Goal: Task Accomplishment & Management: Complete application form

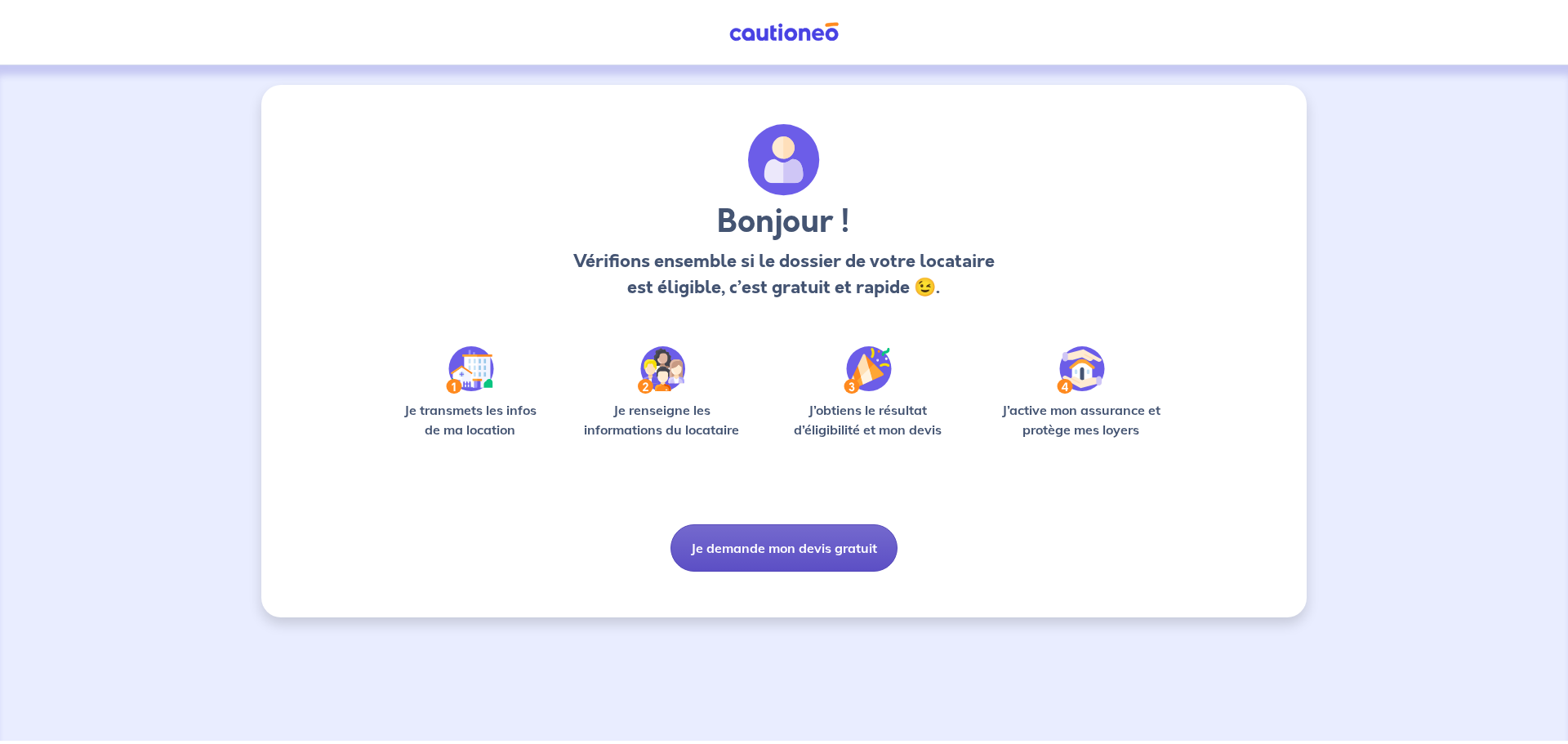
click at [725, 545] on button "Je demande mon devis gratuit" at bounding box center [784, 548] width 227 height 47
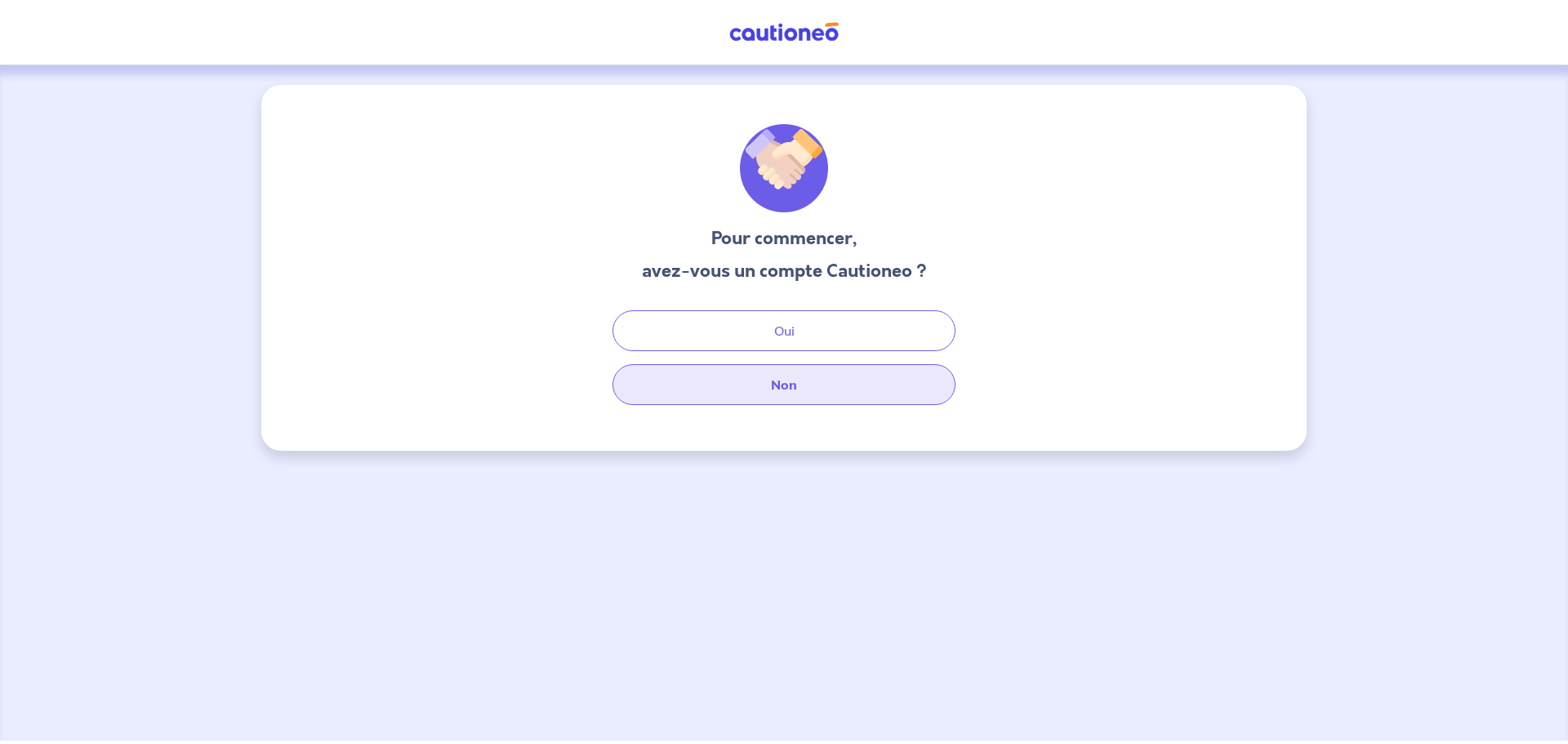
click at [759, 382] on button "Non" at bounding box center [784, 385] width 343 height 41
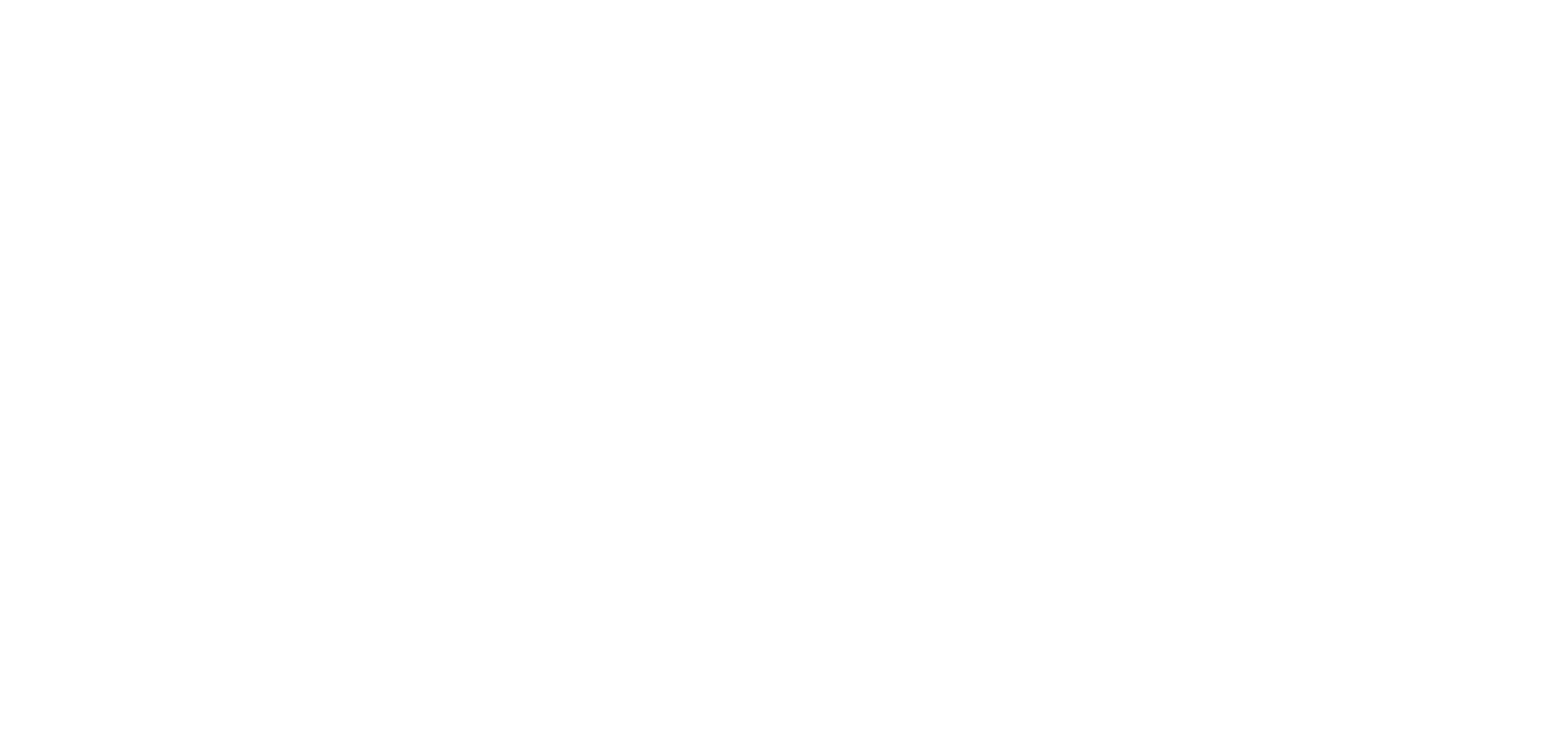
select select "FR"
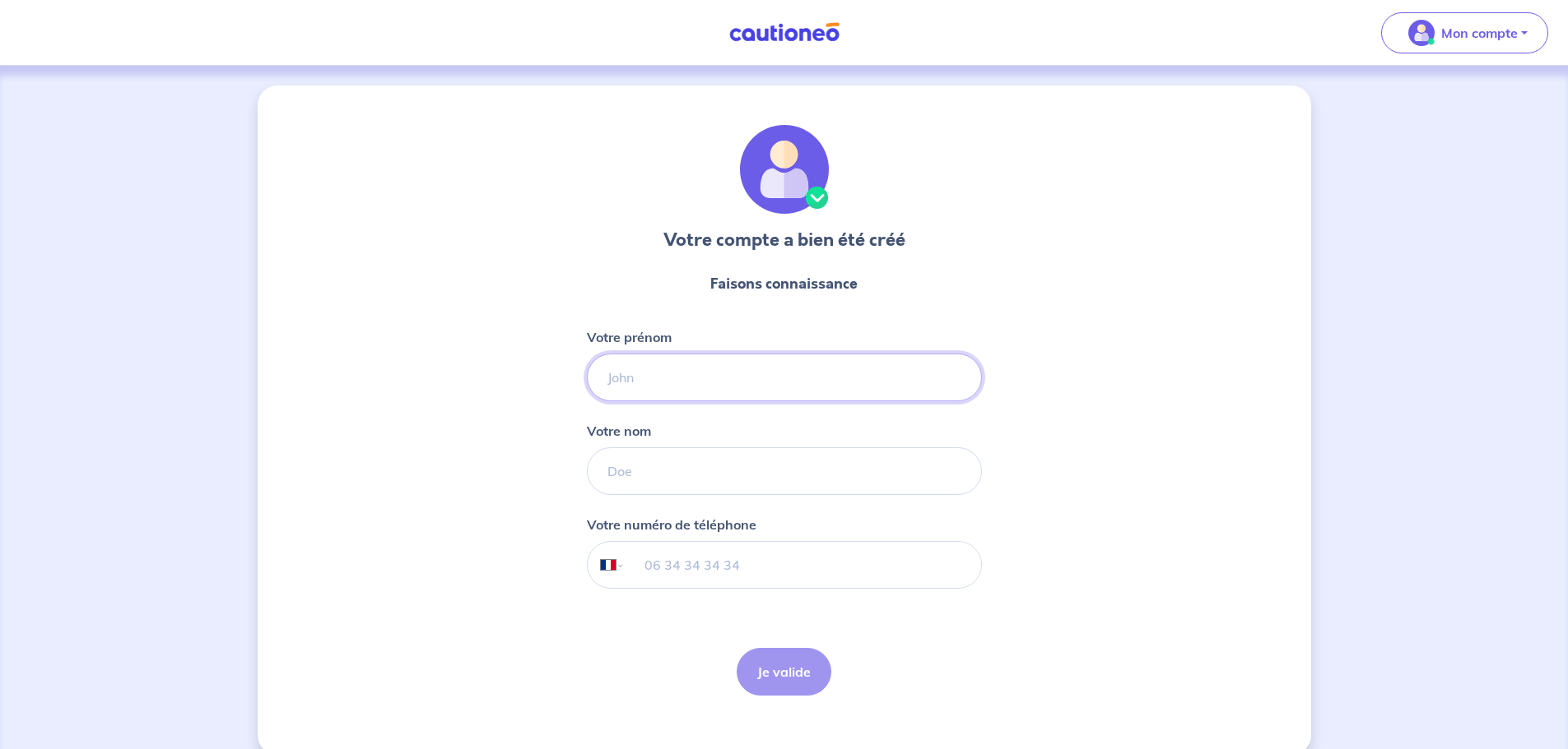
click at [935, 364] on input "Votre prénom" at bounding box center [784, 377] width 395 height 48
type input "[PERSON_NAME]"
type input "Z"
type input "Auberive"
type input "06 50 15 14 61"
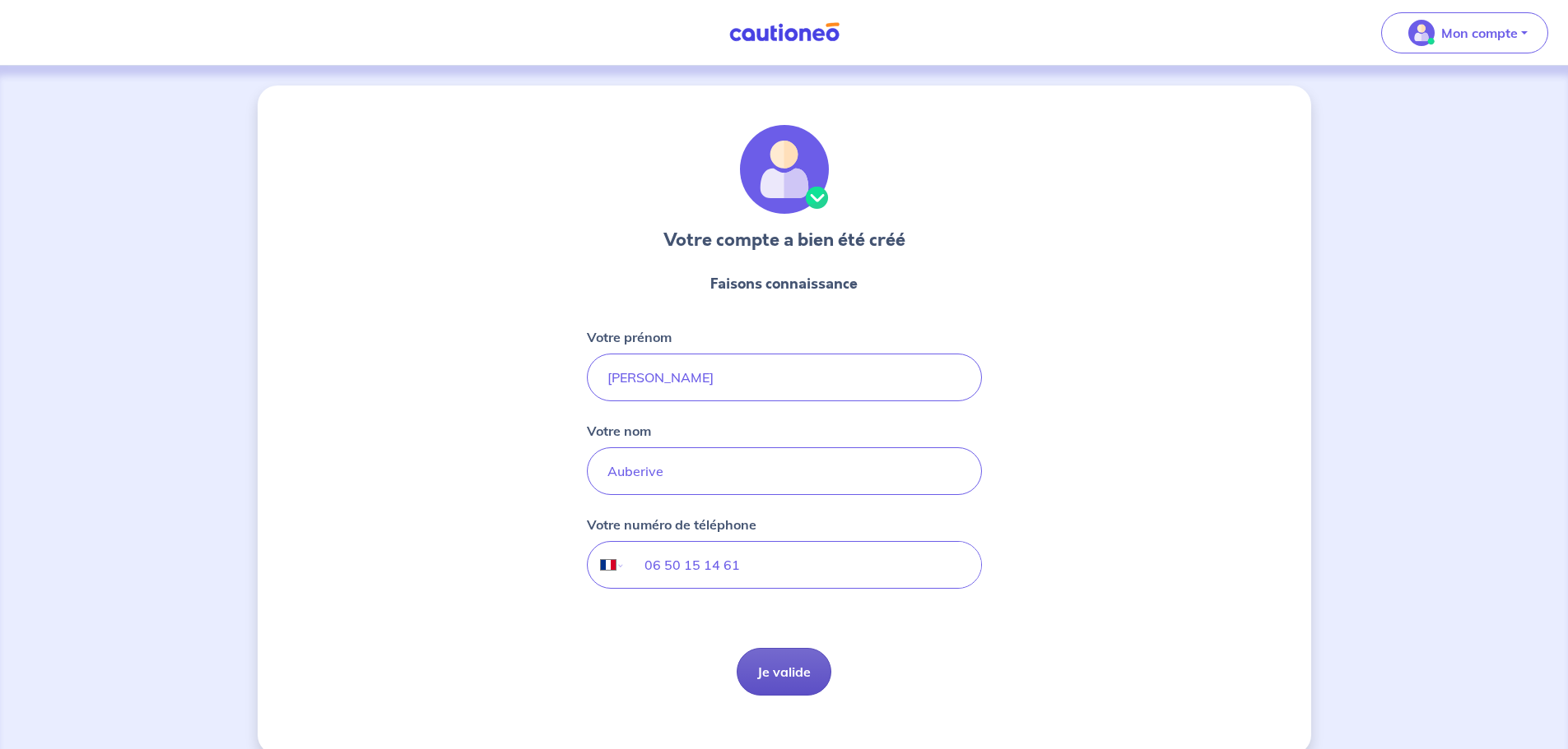
drag, startPoint x: 737, startPoint y: 687, endPoint x: 755, endPoint y: 676, distance: 21.1
click at [740, 684] on div "Je valide Je valide" at bounding box center [783, 671] width 94 height 48
click at [756, 676] on button "Je valide" at bounding box center [783, 671] width 94 height 48
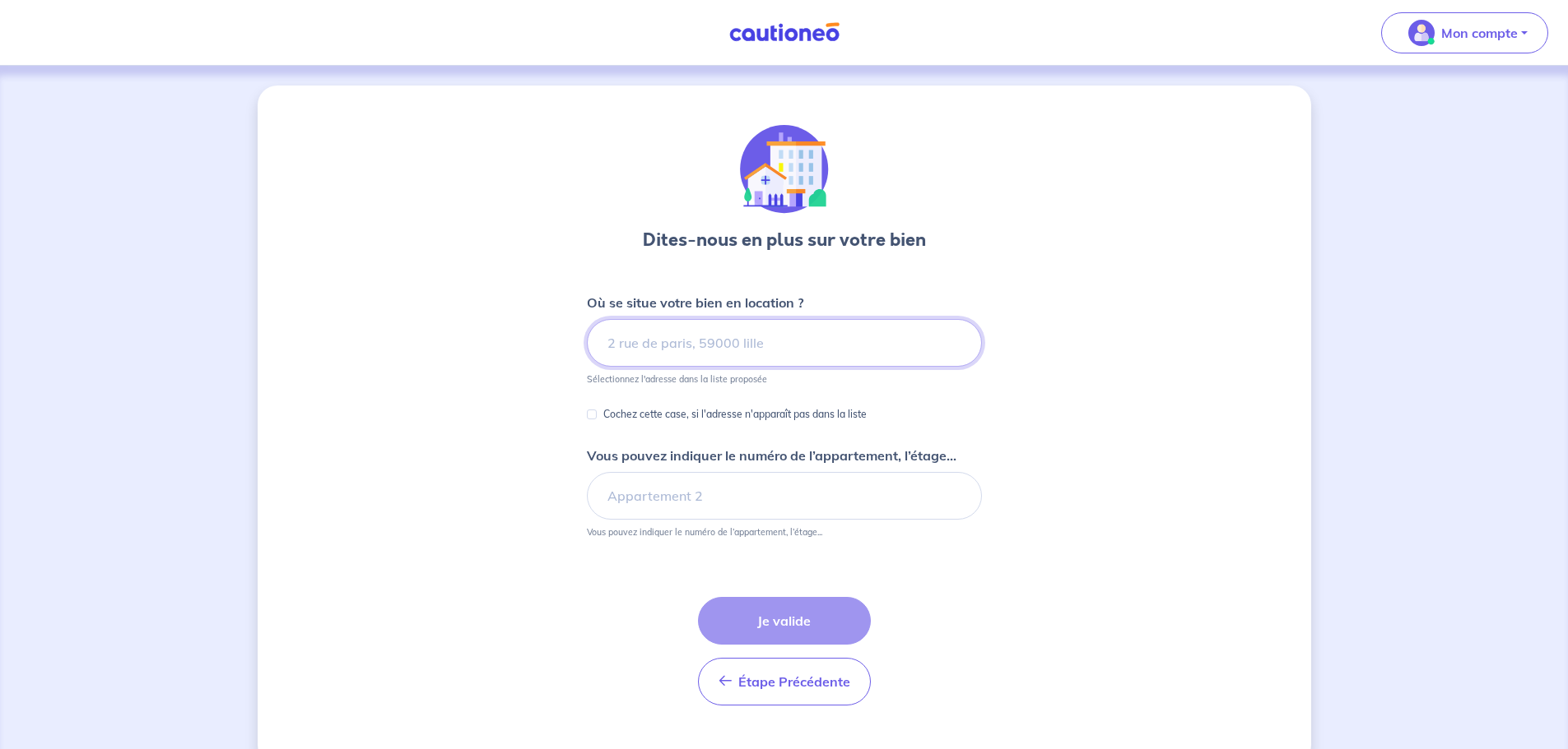
click at [741, 359] on input at bounding box center [784, 342] width 395 height 48
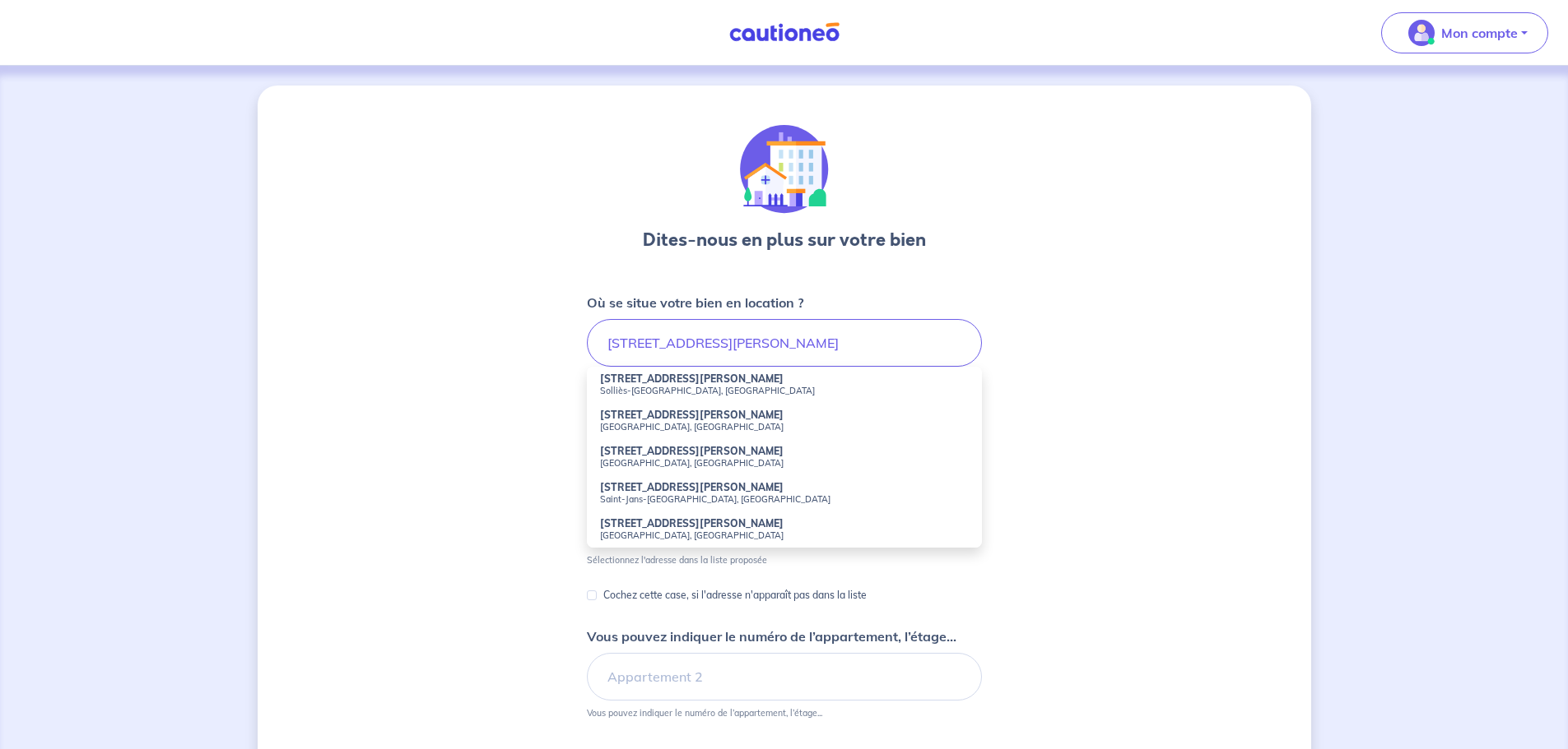
click at [664, 382] on strong "[STREET_ADDRESS][PERSON_NAME]" at bounding box center [691, 379] width 183 height 12
type input "[STREET_ADDRESS][PERSON_NAME]"
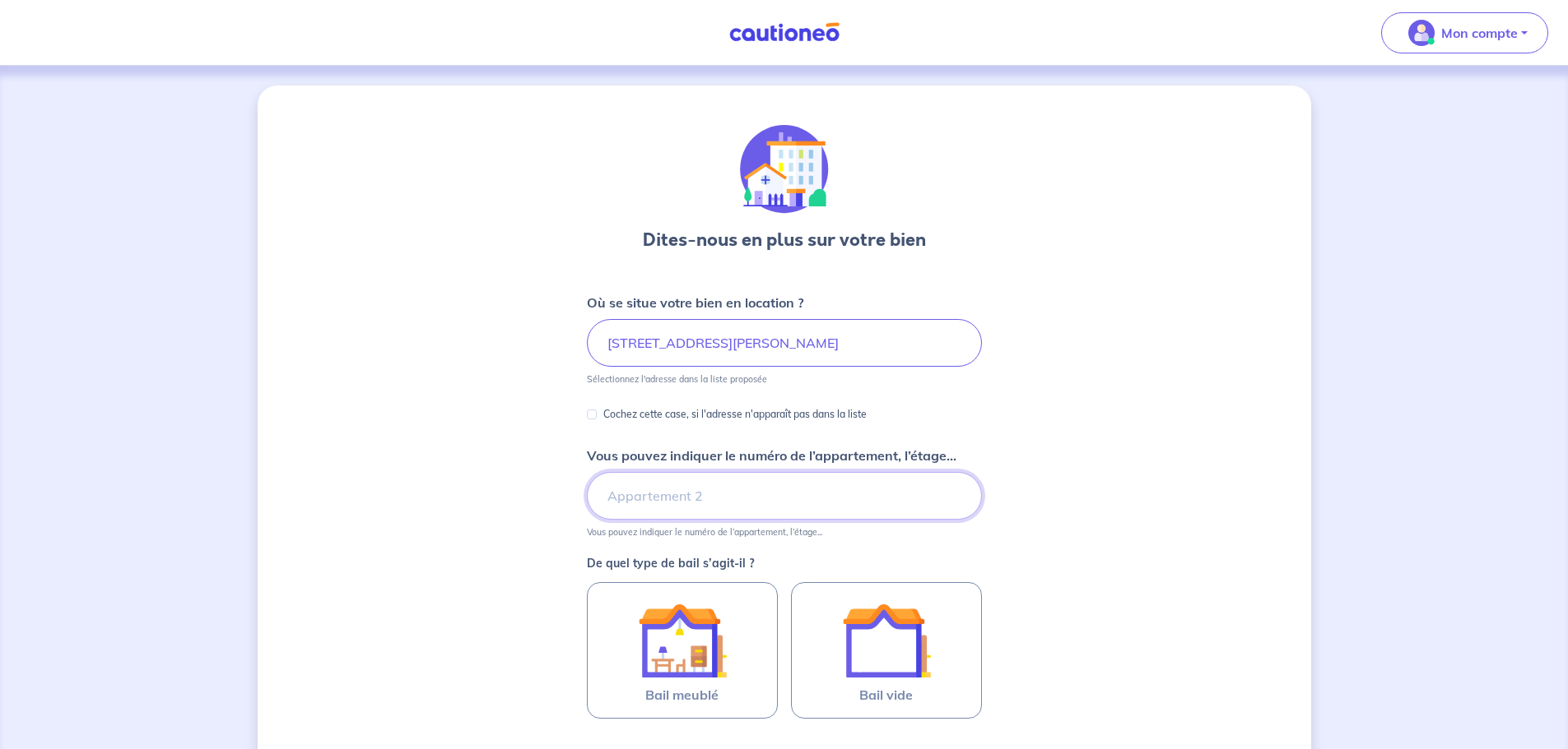
click at [618, 503] on input "Vous pouvez indiquer le numéro de l’appartement, l’étage..." at bounding box center [784, 496] width 395 height 48
click at [745, 496] on input "Vous pouvez indiquer le numéro de l’appartement, l’étage..." at bounding box center [784, 496] width 395 height 48
click at [341, 466] on div "Dites-nous en plus sur votre bien Où se situe votre bien en location ? [STREET_…" at bounding box center [784, 516] width 1053 height 862
click at [624, 489] on input "Vous pouvez indiquer le numéro de l’appartement, l’étage..." at bounding box center [784, 496] width 395 height 48
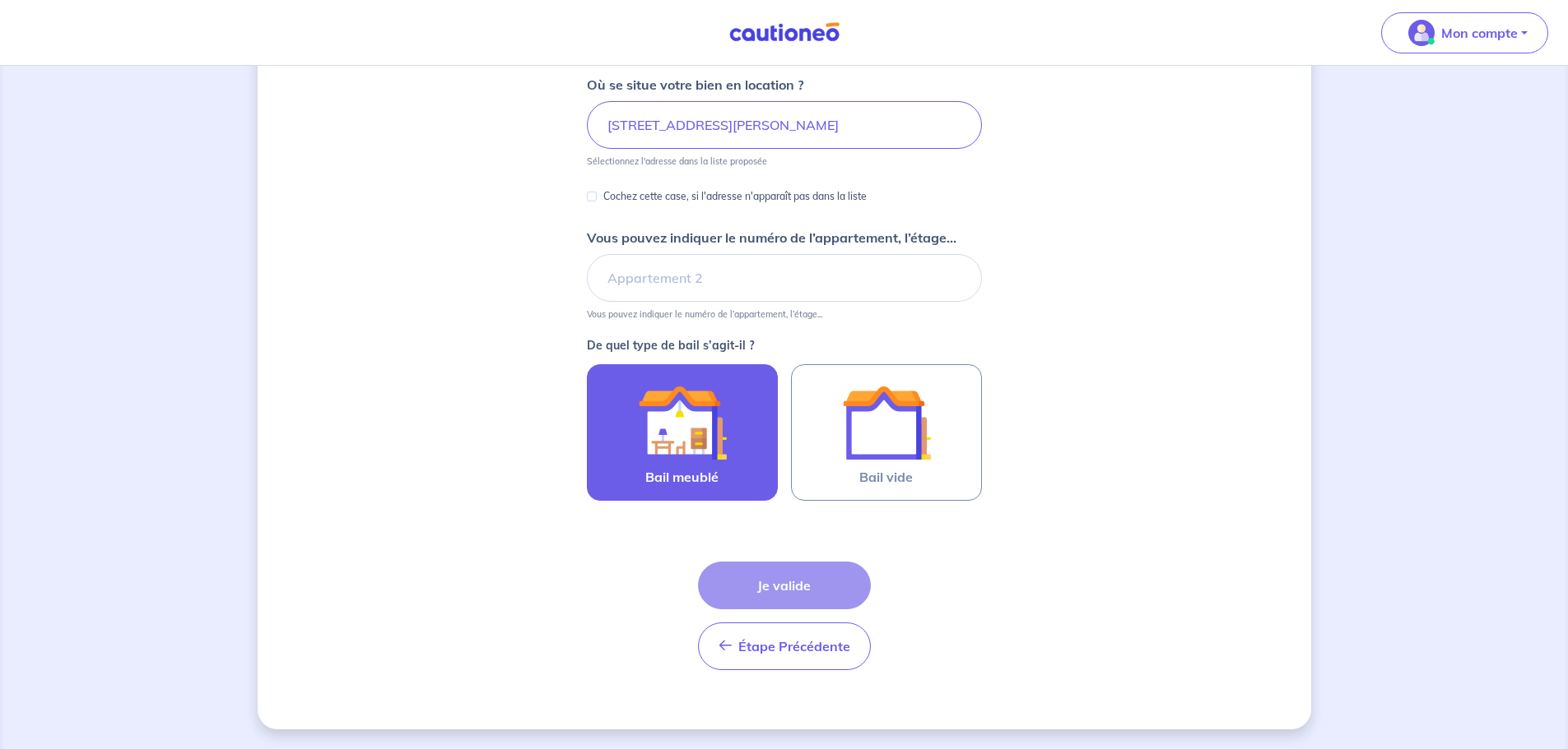
click at [712, 434] on img at bounding box center [682, 423] width 89 height 89
click at [0, 0] on input "Bail meublé" at bounding box center [0, 0] width 0 height 0
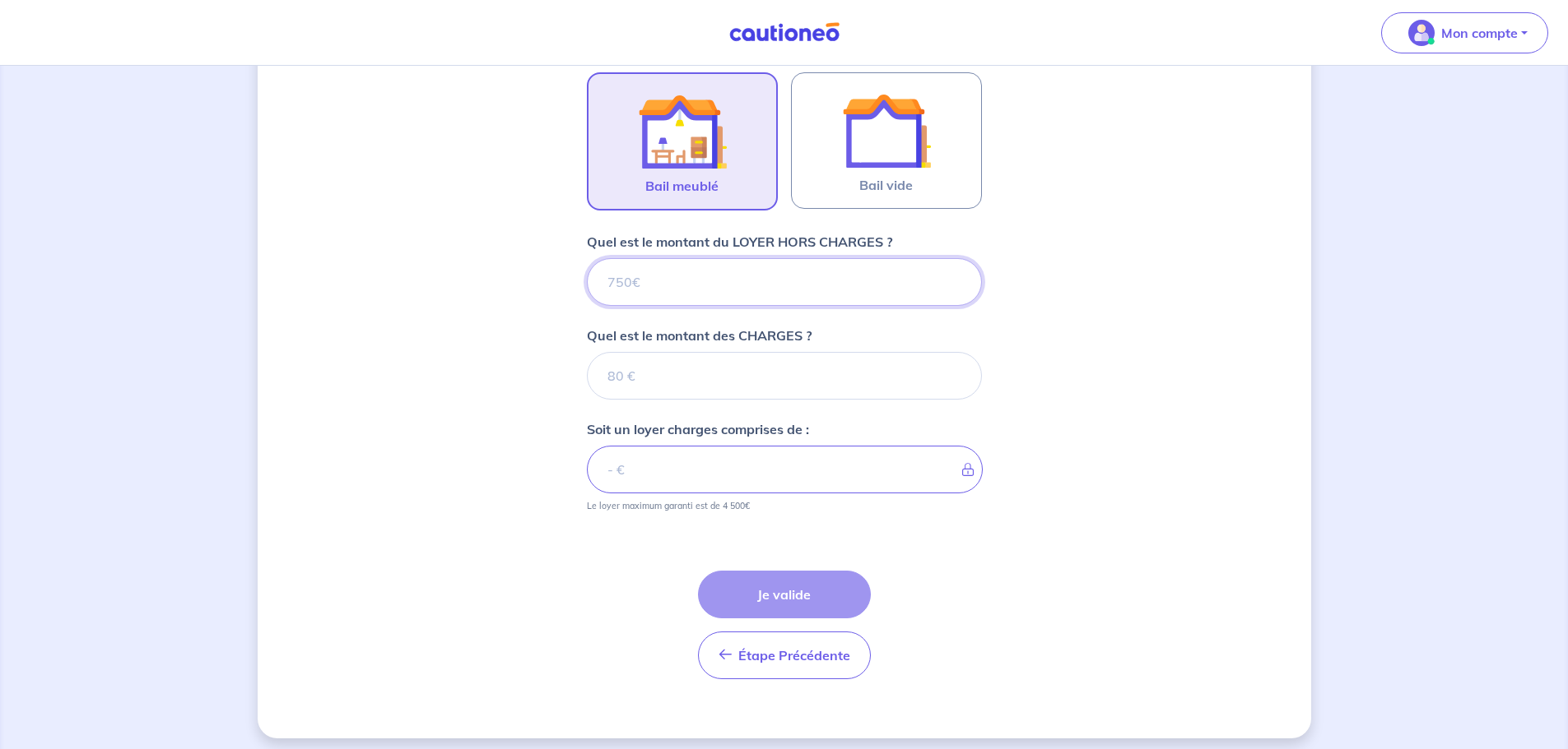
scroll to position [519, 0]
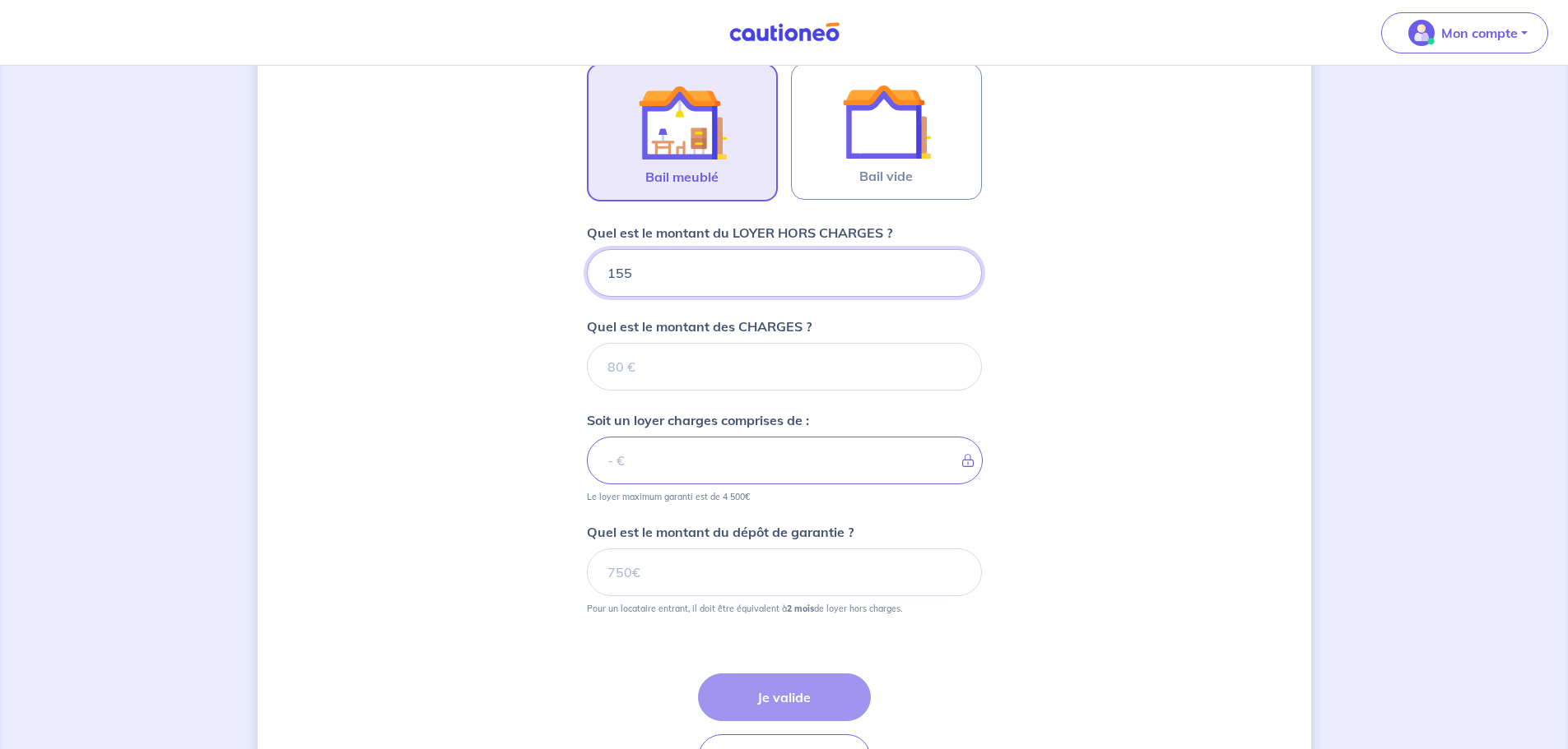
type input "1550"
click at [666, 353] on input "Quel est le montant des CHARGES ?" at bounding box center [784, 367] width 395 height 48
type input "0"
type input "1550"
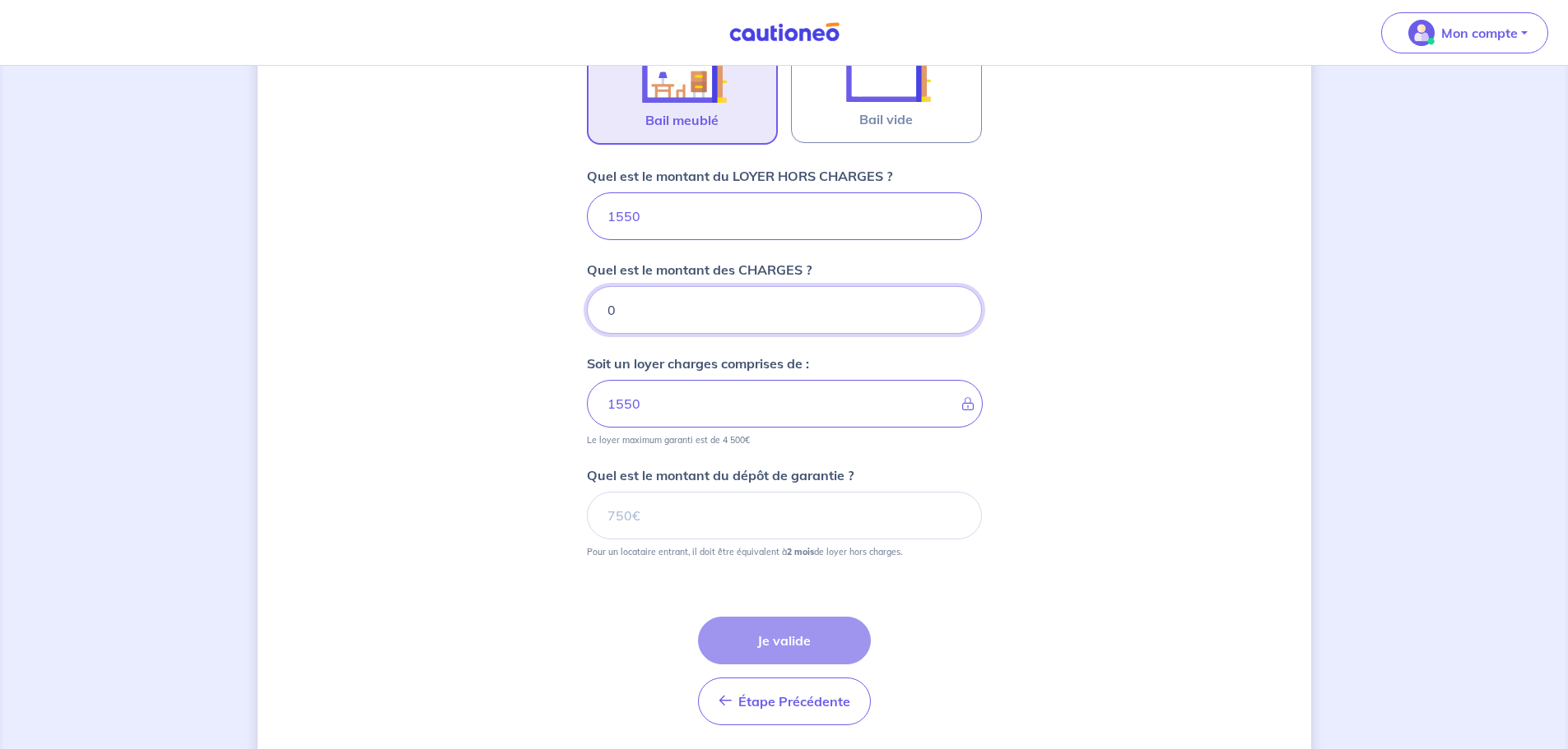
scroll to position [601, 0]
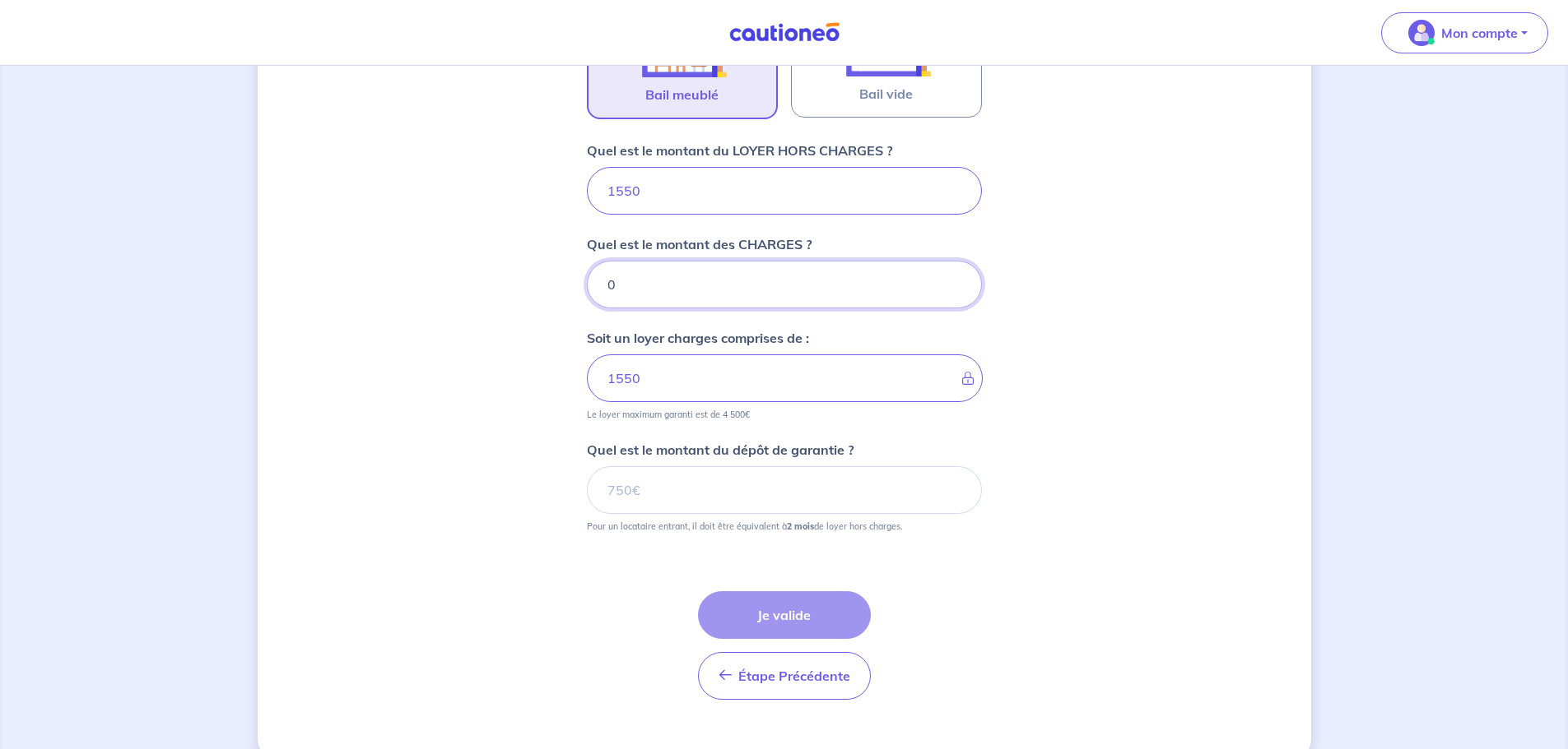
type input "0"
click at [683, 480] on input "Quel est le montant du dépôt de garantie ?" at bounding box center [784, 490] width 395 height 48
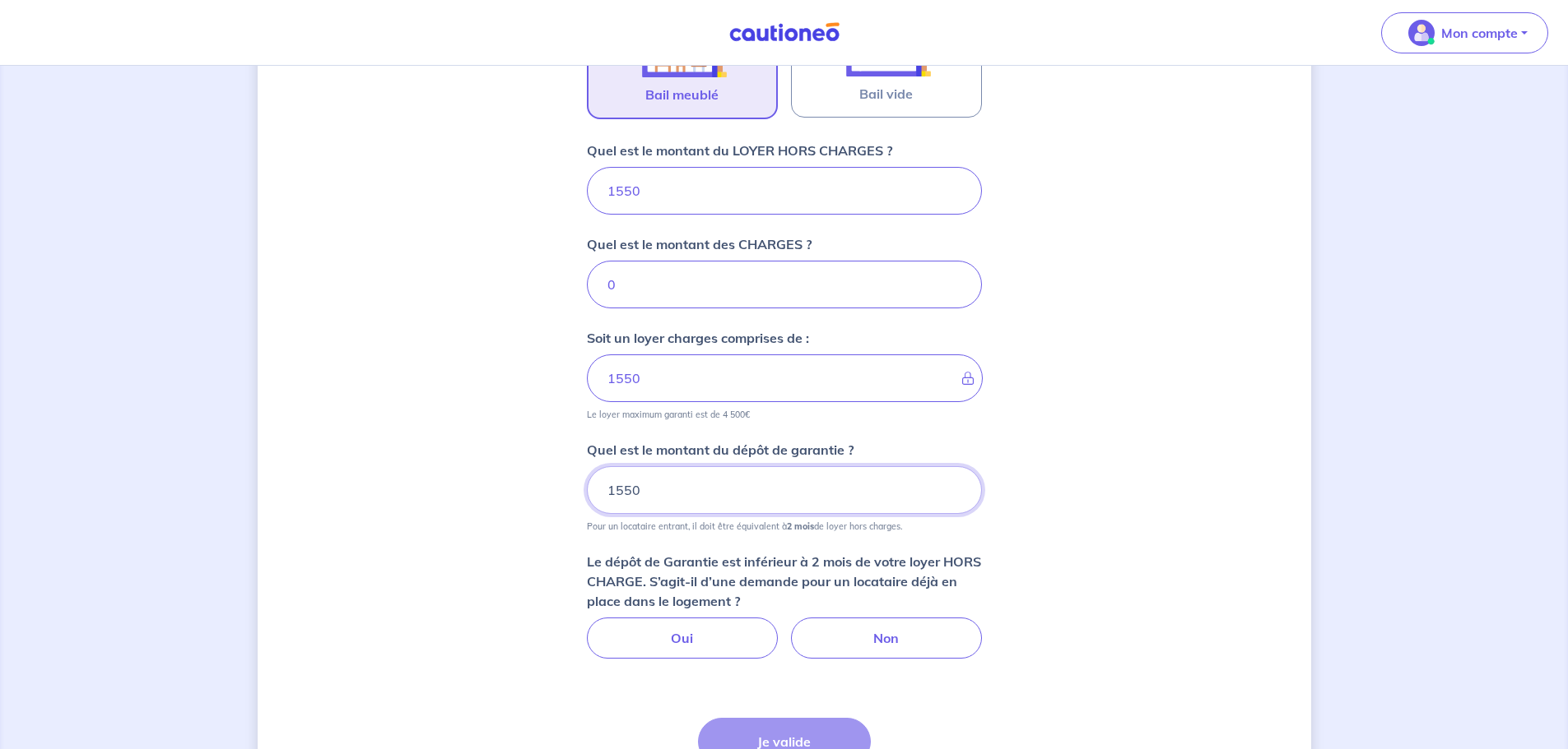
type input "1550"
click at [480, 439] on div "Dites-nous en plus sur votre bien Où se situe votre bien en location ? [STREET_…" at bounding box center [784, 184] width 1053 height 1402
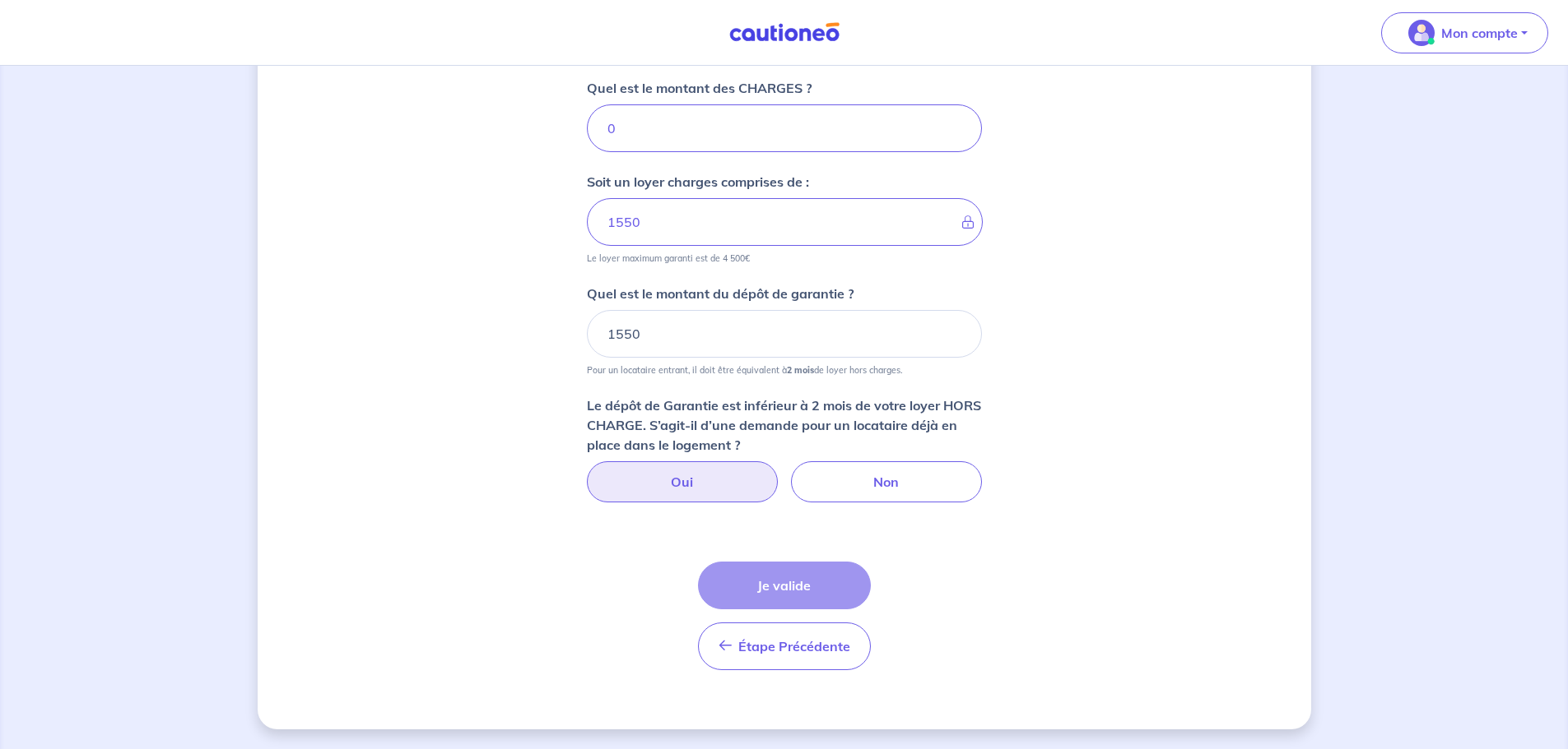
scroll to position [593, 0]
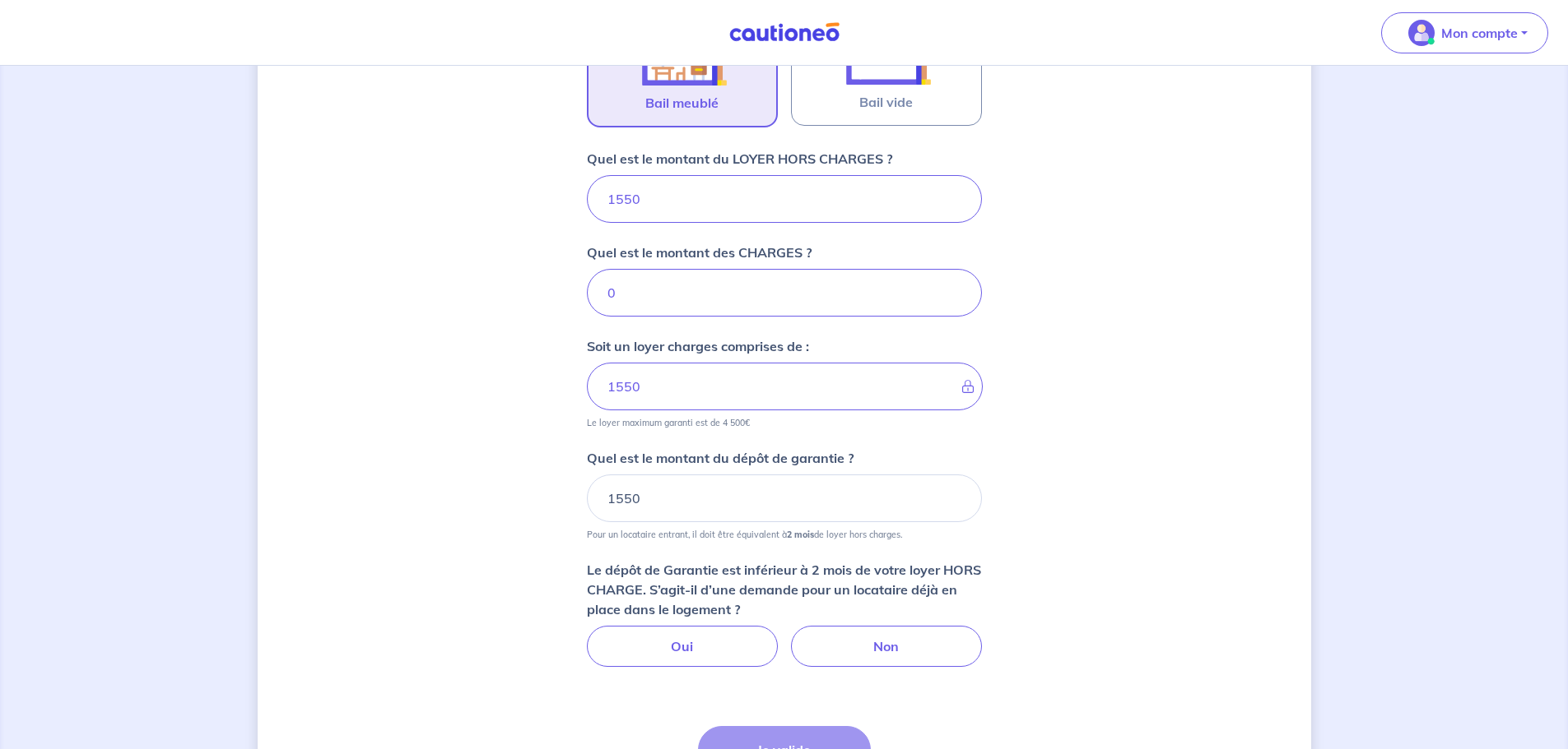
click at [503, 533] on div "Dites-nous en plus sur votre bien Où se situe votre bien en location ? [STREET_…" at bounding box center [784, 193] width 1053 height 1402
click at [467, 448] on div "Dites-nous en plus sur votre bien Où se situe votre bien en location ? [STREET_…" at bounding box center [784, 193] width 1053 height 1402
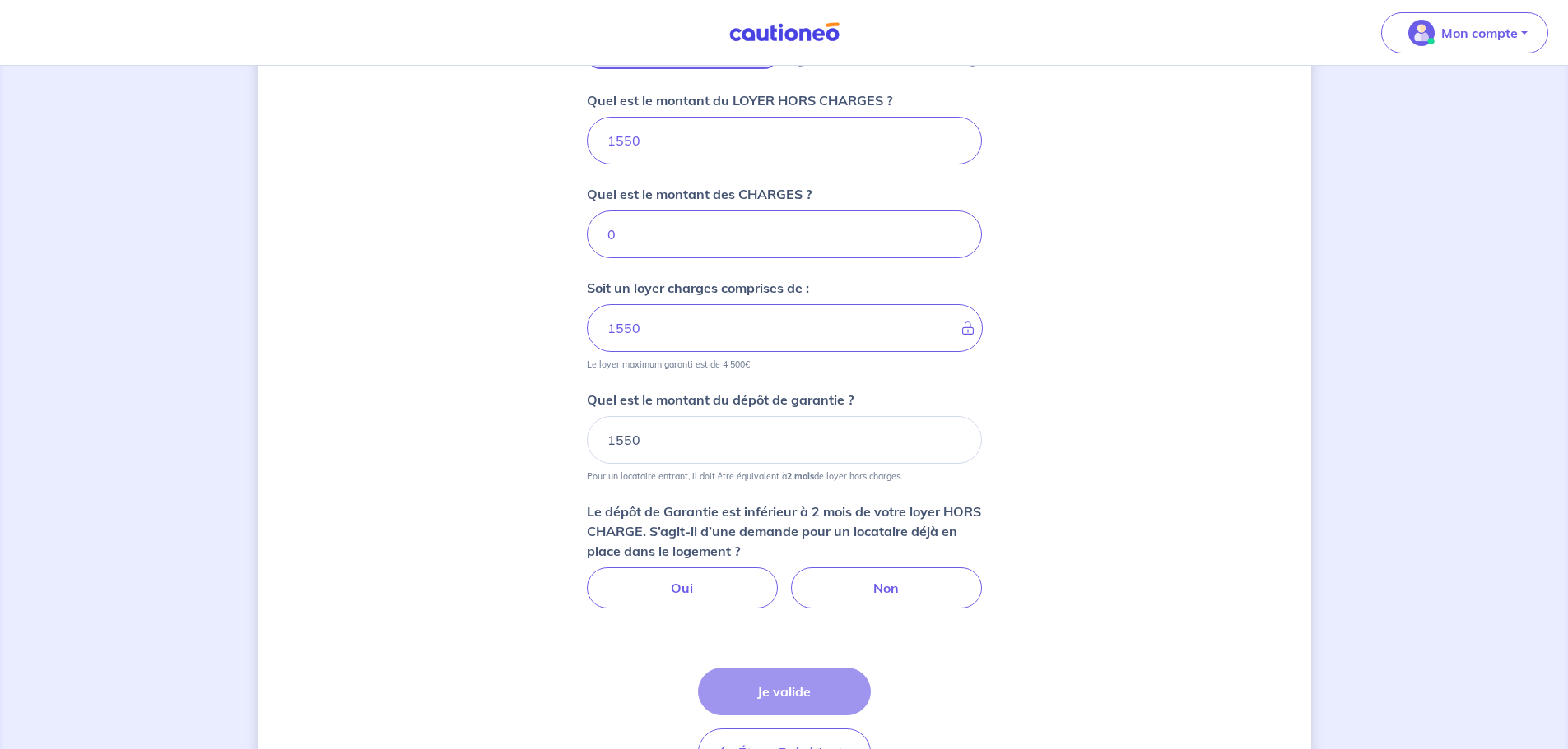
scroll to position [757, 0]
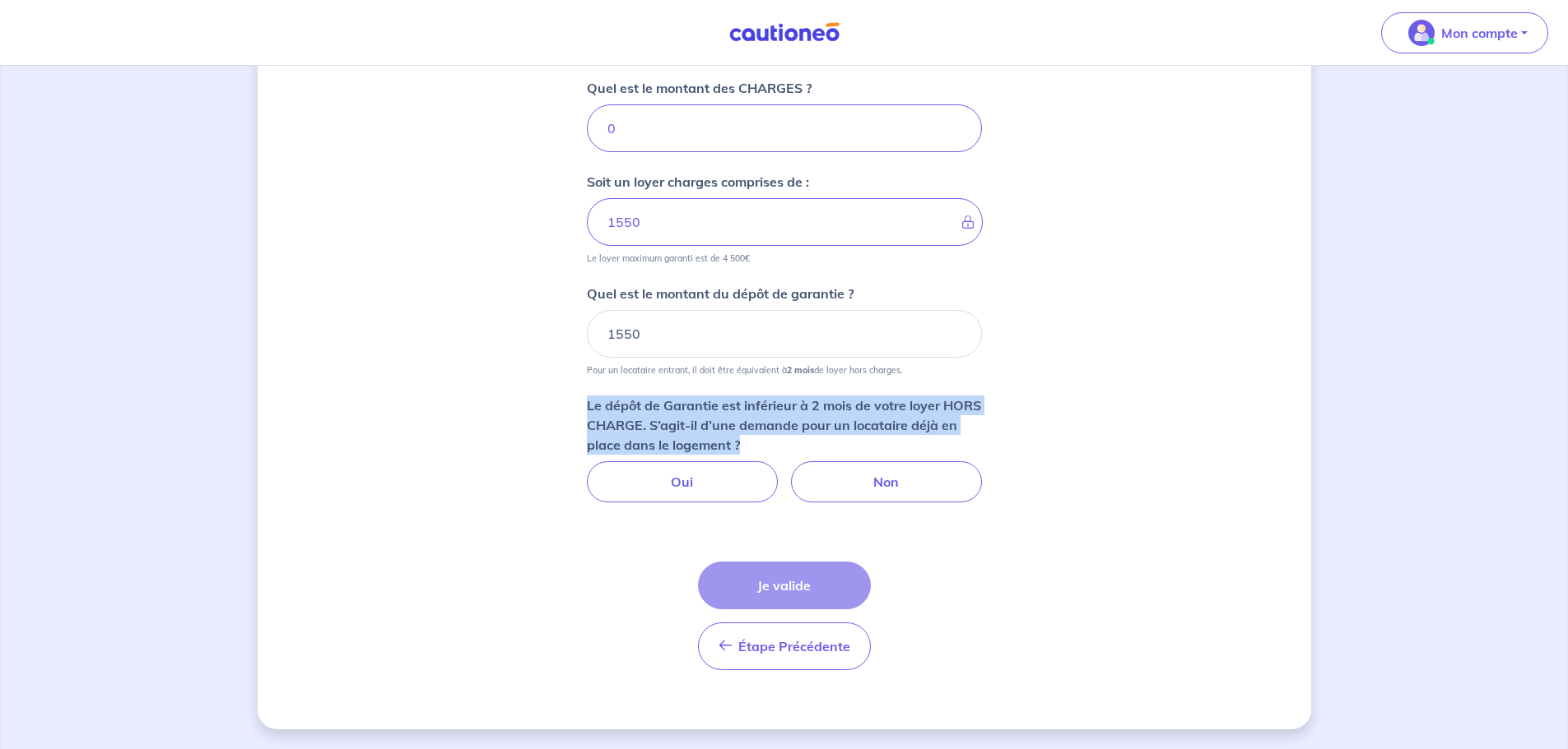
drag, startPoint x: 559, startPoint y: 405, endPoint x: 1029, endPoint y: 455, distance: 472.7
click at [1029, 455] on div "Dites-nous en plus sur votre bien Où se situe votre bien en location ? [STREET_…" at bounding box center [784, 28] width 1053 height 1402
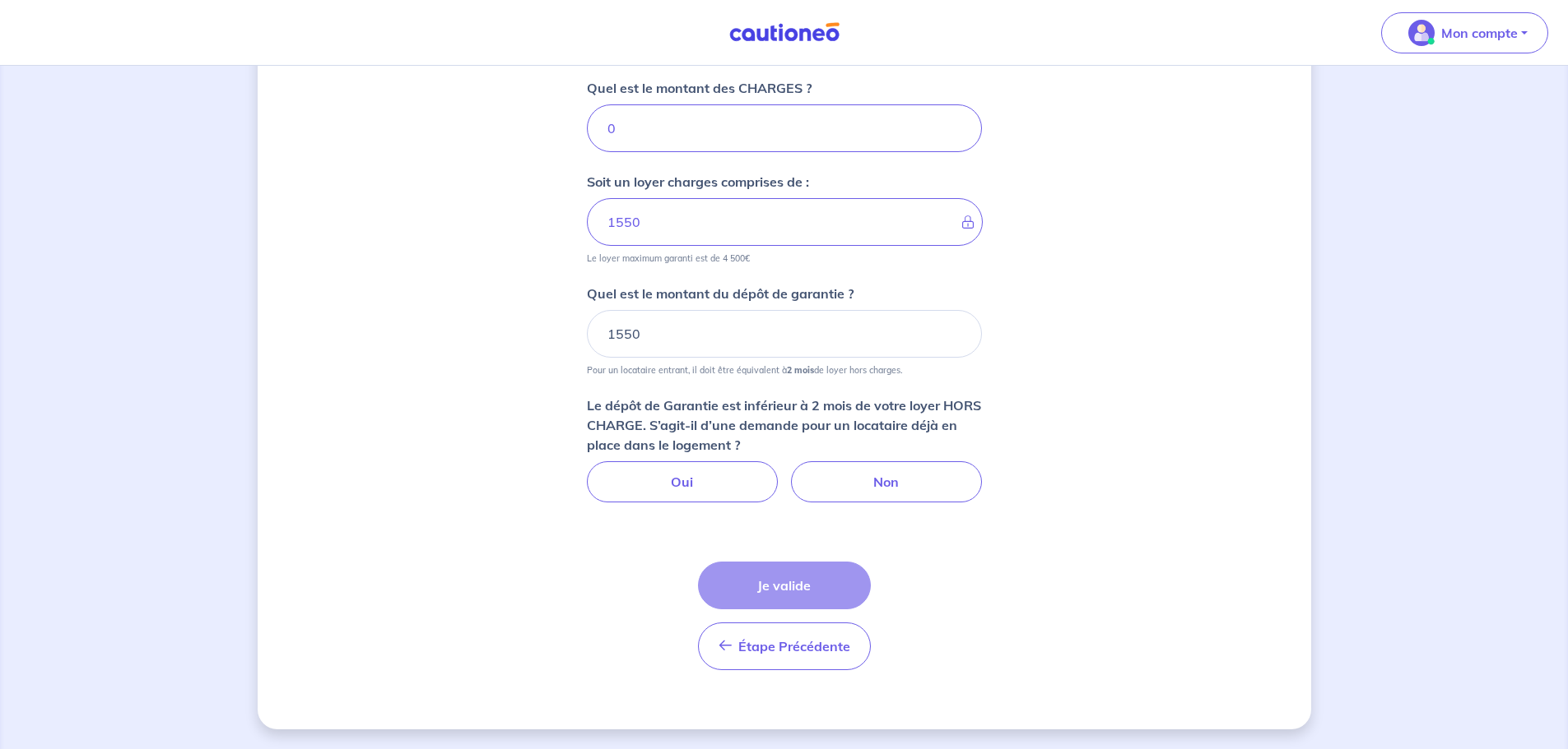
click at [1030, 455] on div "Dites-nous en plus sur votre bien Où se situe votre bien en location ? [STREET_…" at bounding box center [784, 28] width 1053 height 1402
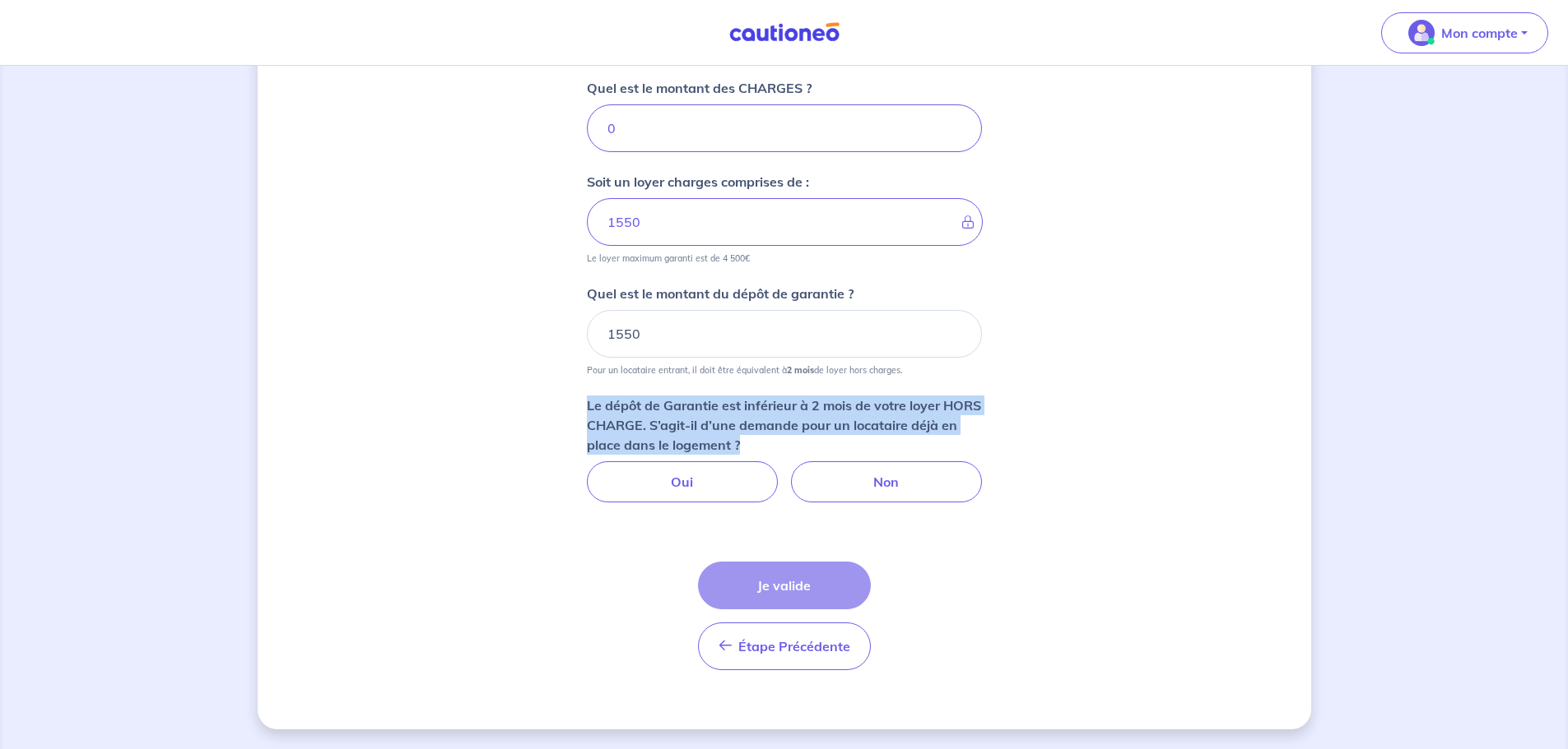
drag, startPoint x: 675, startPoint y: 424, endPoint x: 532, endPoint y: 398, distance: 145.3
click at [532, 398] on div "Dites-nous en plus sur votre bien Où se situe votre bien en location ? [STREET_…" at bounding box center [784, 28] width 1053 height 1402
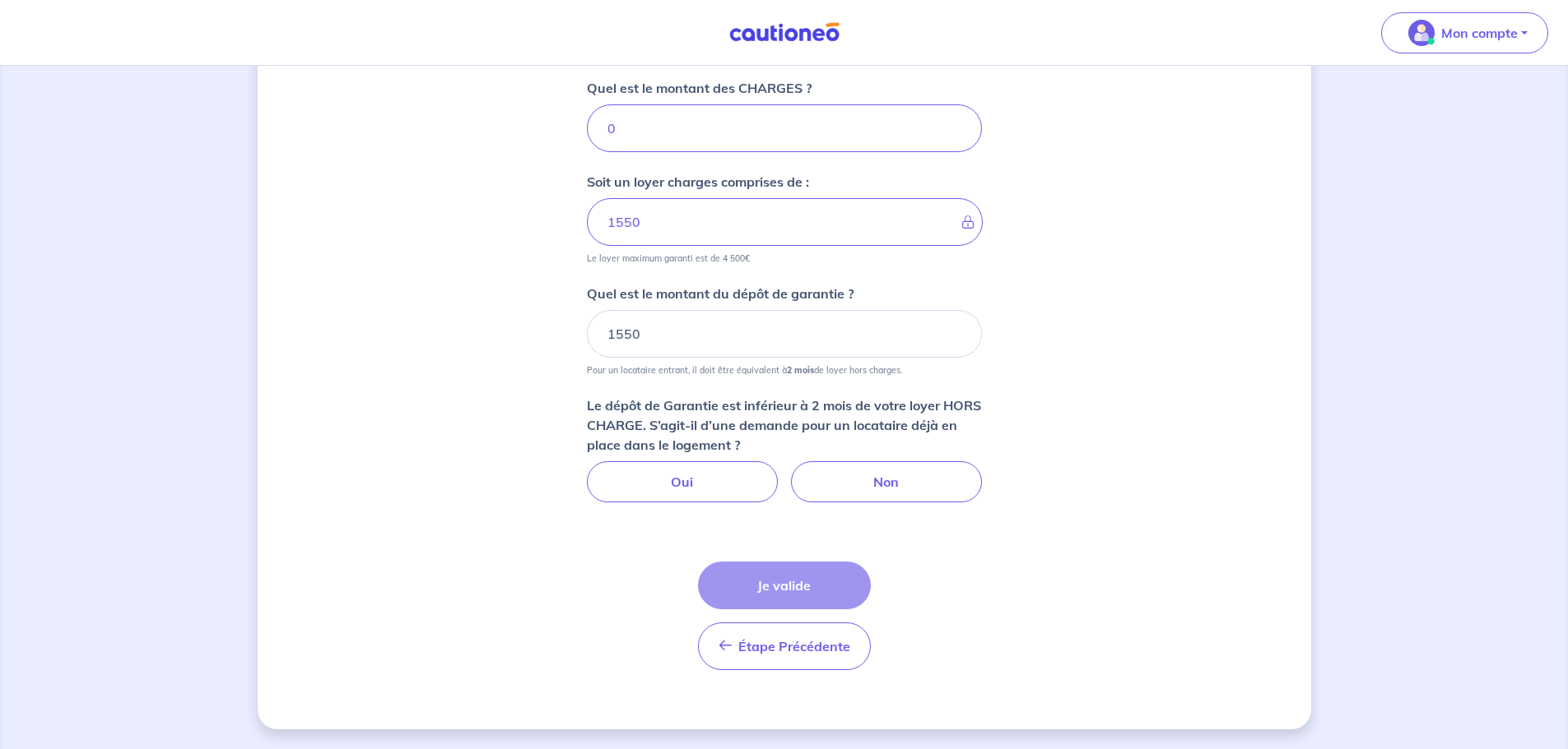
click at [530, 397] on div "Dites-nous en plus sur votre bien Où se situe votre bien en location ? [STREET_…" at bounding box center [784, 28] width 1053 height 1402
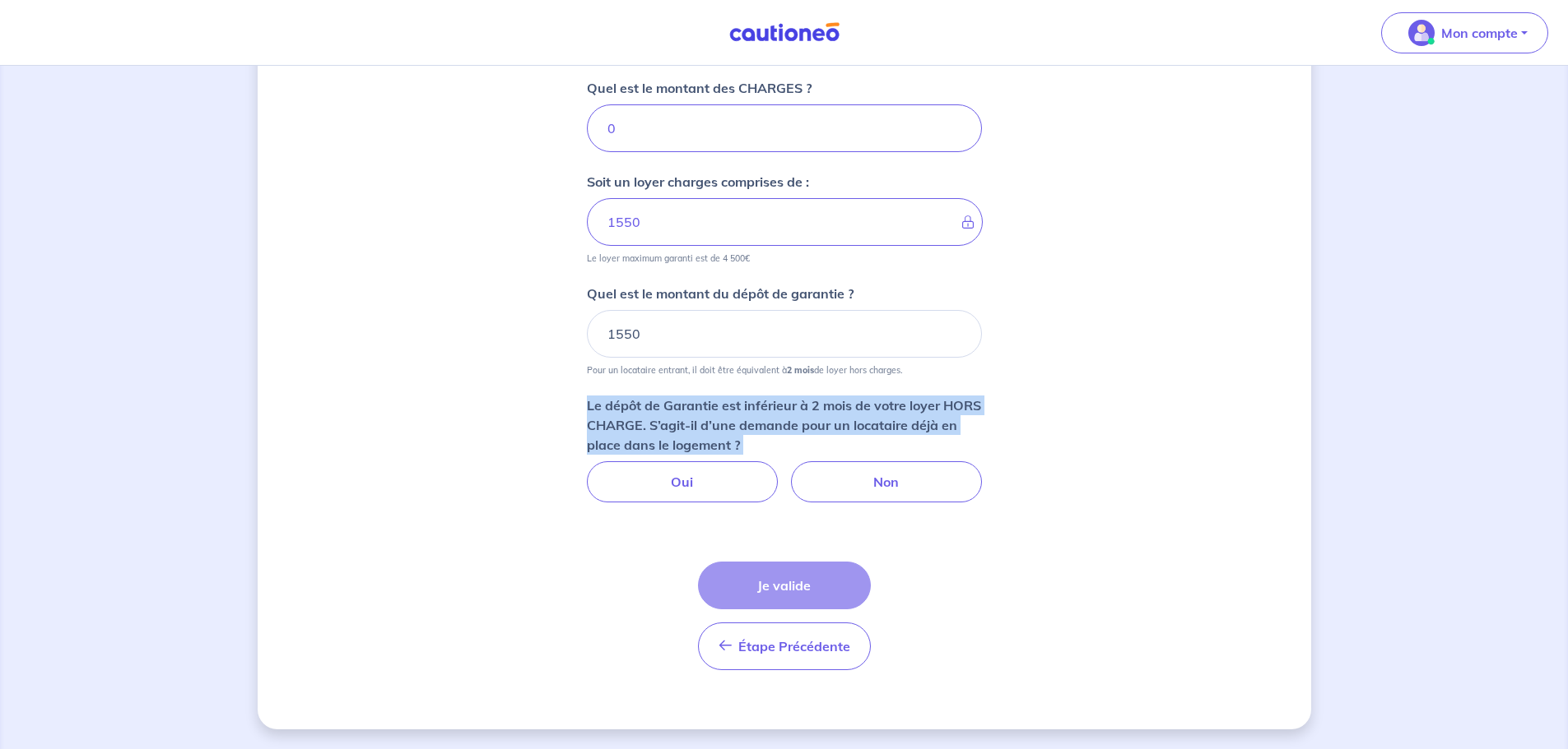
drag, startPoint x: 541, startPoint y: 396, endPoint x: 1125, endPoint y: 612, distance: 622.7
click at [1125, 612] on div "Dites-nous en plus sur votre bien Où se situe votre bien en location ? [STREET_…" at bounding box center [784, 28] width 1053 height 1402
click at [1125, 613] on div "Dites-nous en plus sur votre bien Où se situe votre bien en location ? [STREET_…" at bounding box center [784, 28] width 1053 height 1402
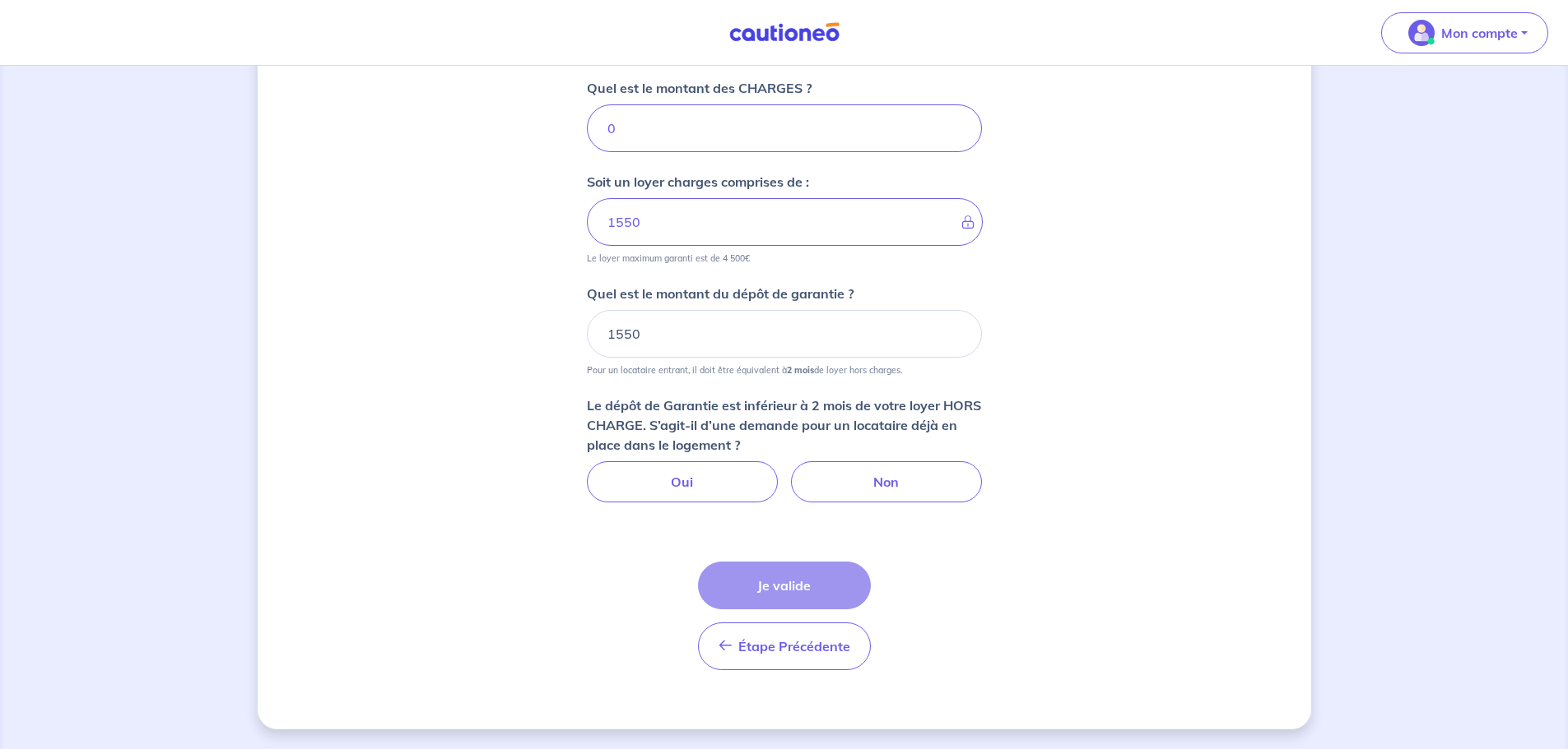
drag, startPoint x: 1106, startPoint y: 598, endPoint x: 510, endPoint y: 351, distance: 645.2
click at [510, 359] on div "Dites-nous en plus sur votre bien Où se situe votre bien en location ? [STREET_…" at bounding box center [784, 28] width 1053 height 1402
click at [840, 479] on label "Non" at bounding box center [886, 483] width 191 height 41
click at [790, 472] on input "Non" at bounding box center [783, 467] width 10 height 10
radio input "true"
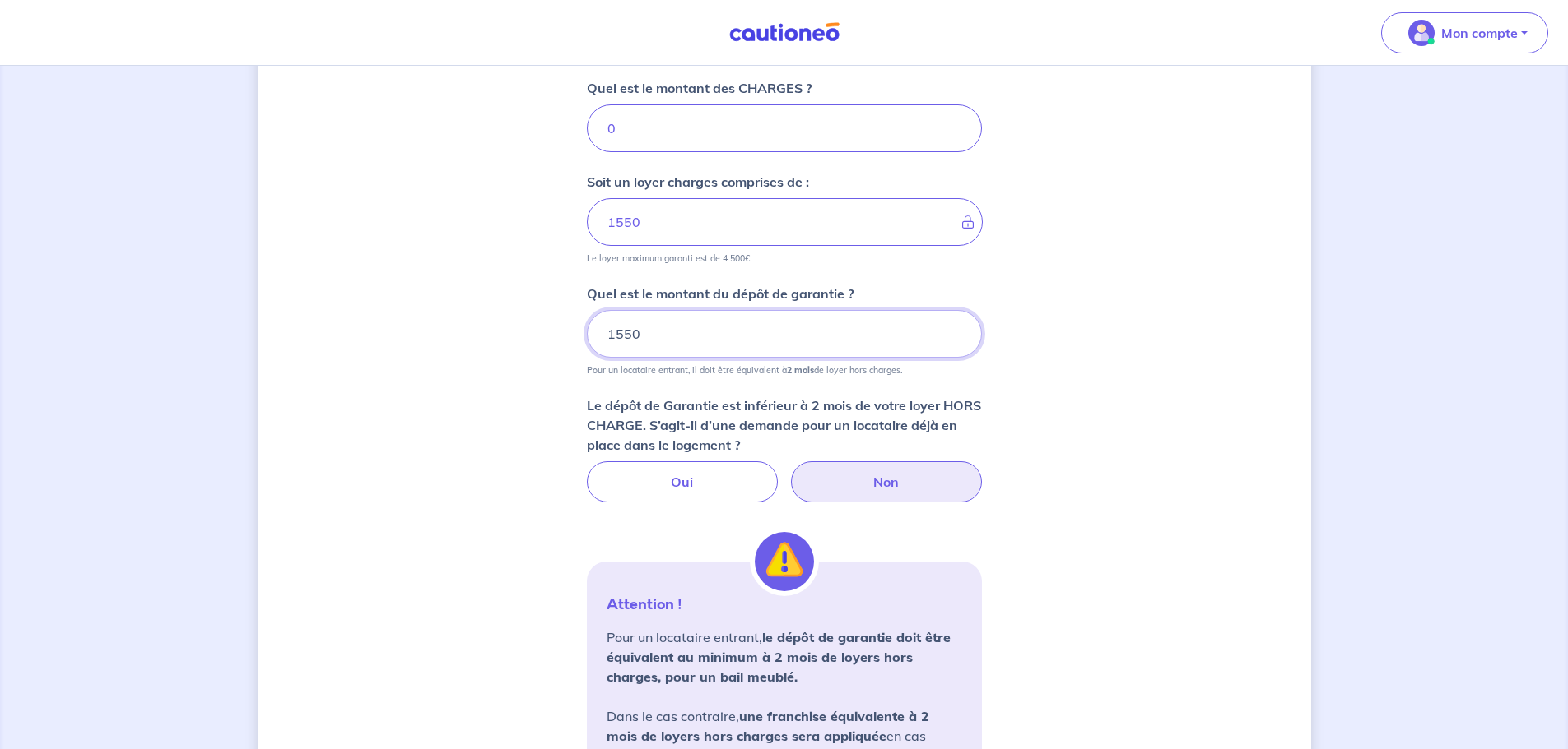
drag, startPoint x: 653, startPoint y: 325, endPoint x: 609, endPoint y: 331, distance: 44.4
click at [609, 331] on input "1550" at bounding box center [784, 334] width 395 height 48
click at [708, 342] on input "1550" at bounding box center [784, 334] width 395 height 48
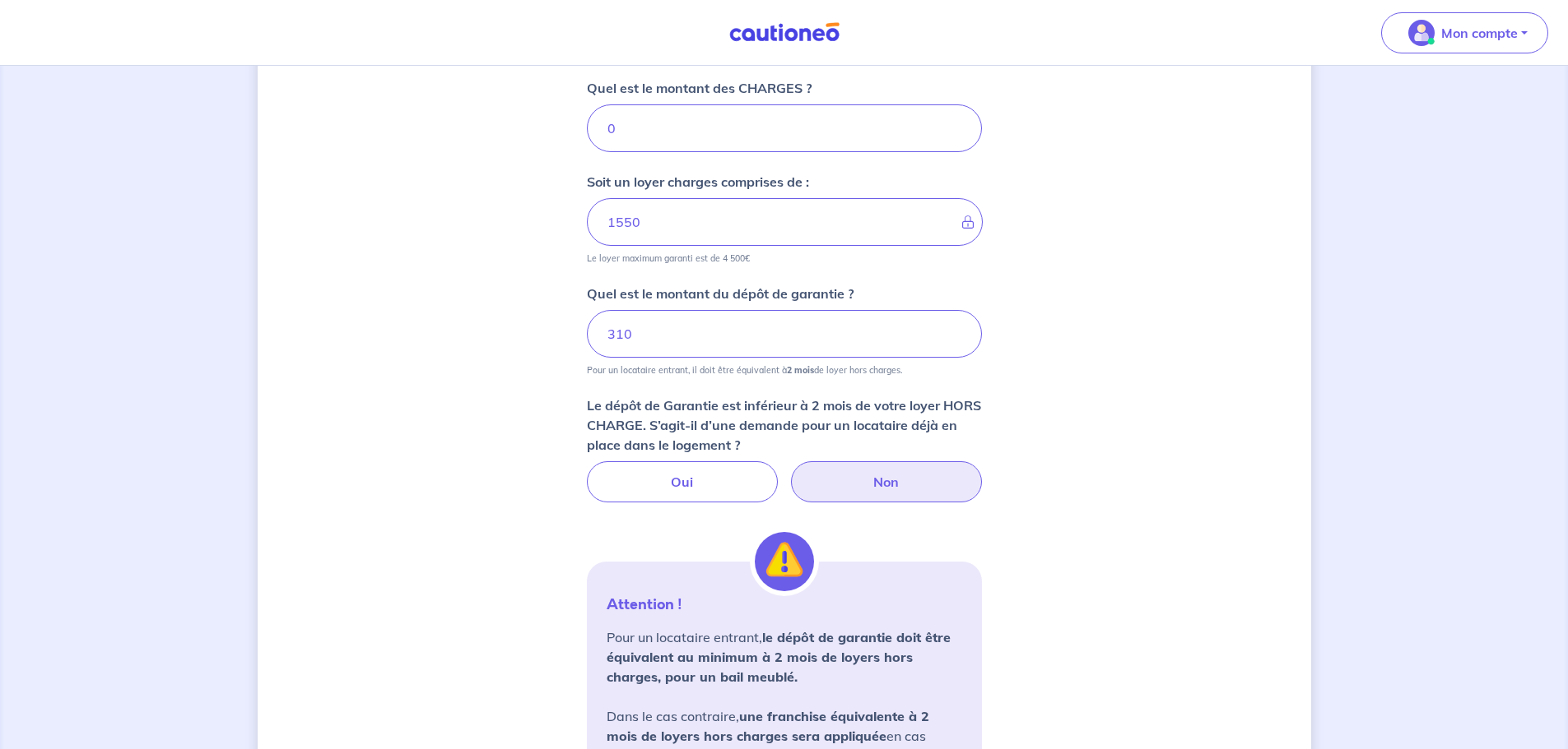
click at [1057, 375] on div "Dites-nous en plus sur votre bien Où se situe votre bien en location ? [STREET_…" at bounding box center [784, 183] width 1053 height 1711
click at [841, 351] on input "310" at bounding box center [784, 334] width 395 height 48
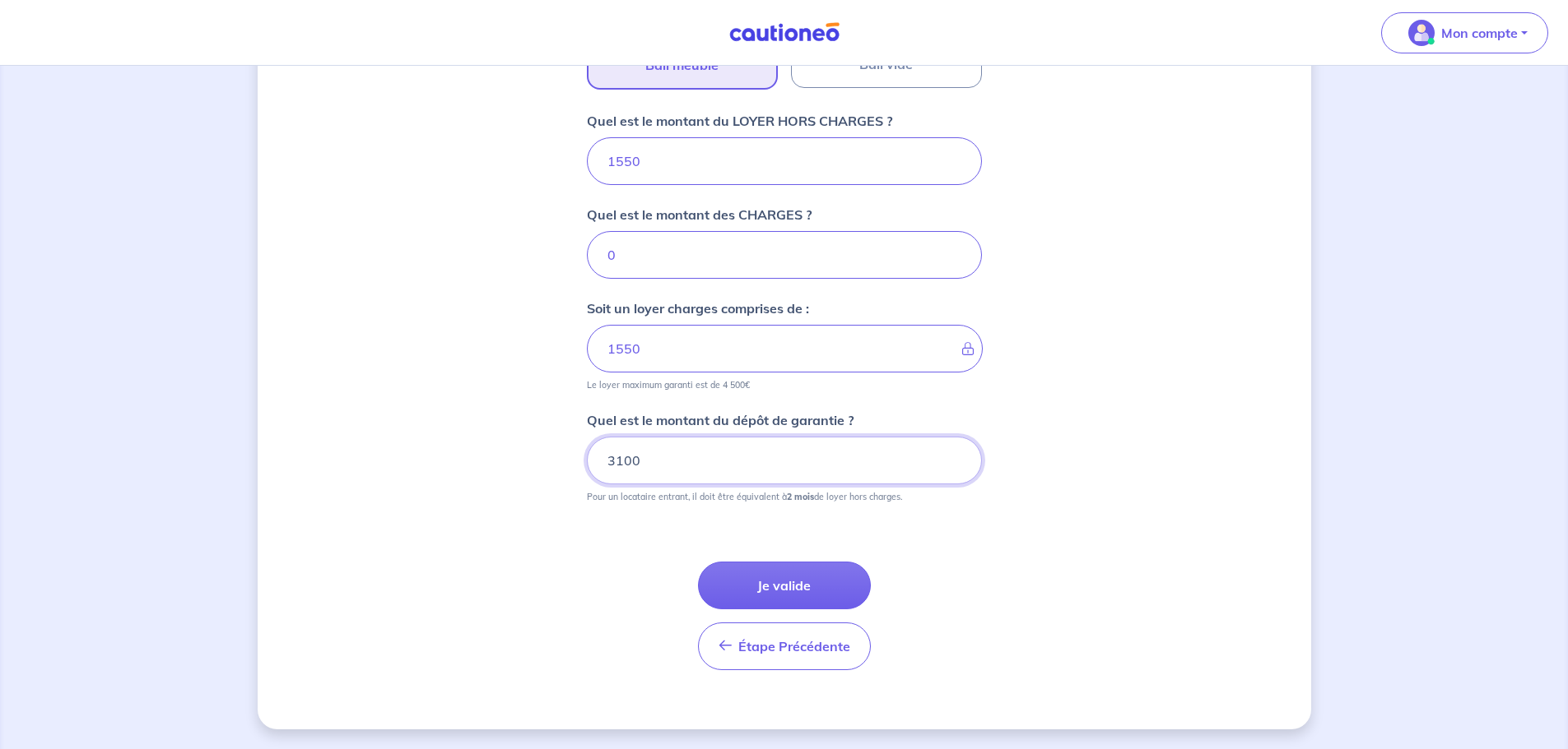
type input "3100"
click at [1106, 353] on div "Dites-nous en plus sur votre bien Où se situe votre bien en location ? [STREET_…" at bounding box center [784, 93] width 1053 height 1275
click at [831, 572] on button "Je valide" at bounding box center [784, 585] width 173 height 48
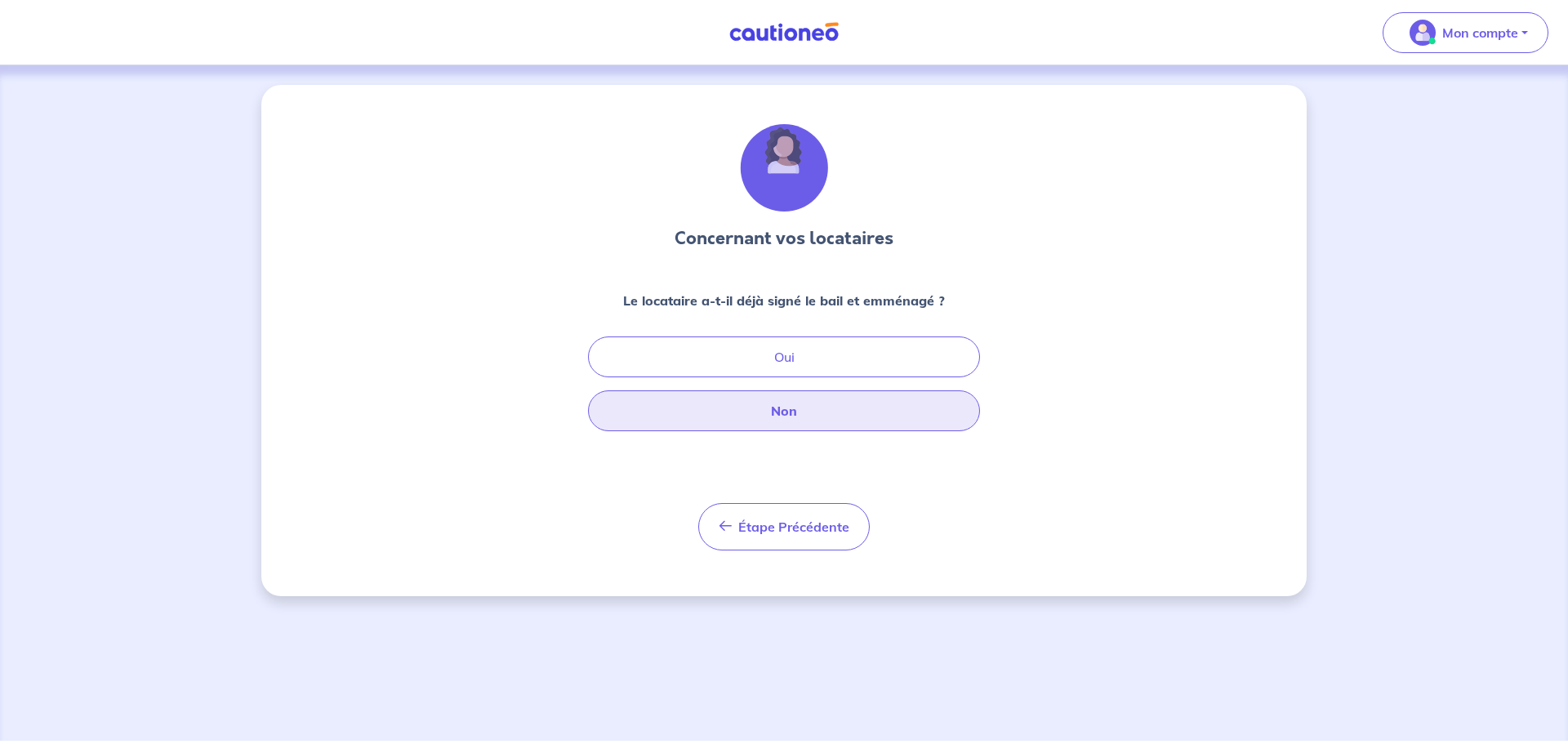
click at [776, 401] on button "Non" at bounding box center [784, 411] width 392 height 41
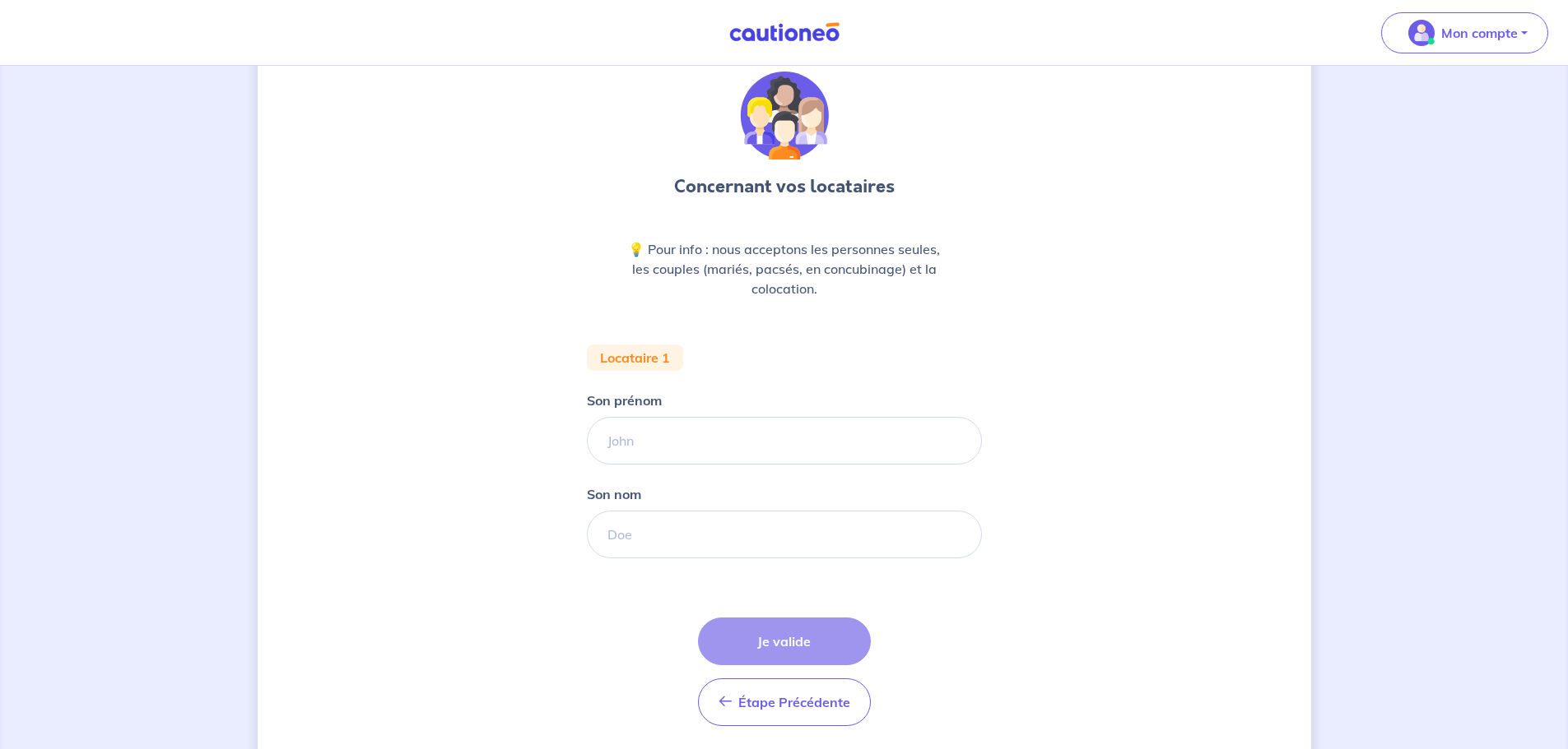
scroll to position [82, 0]
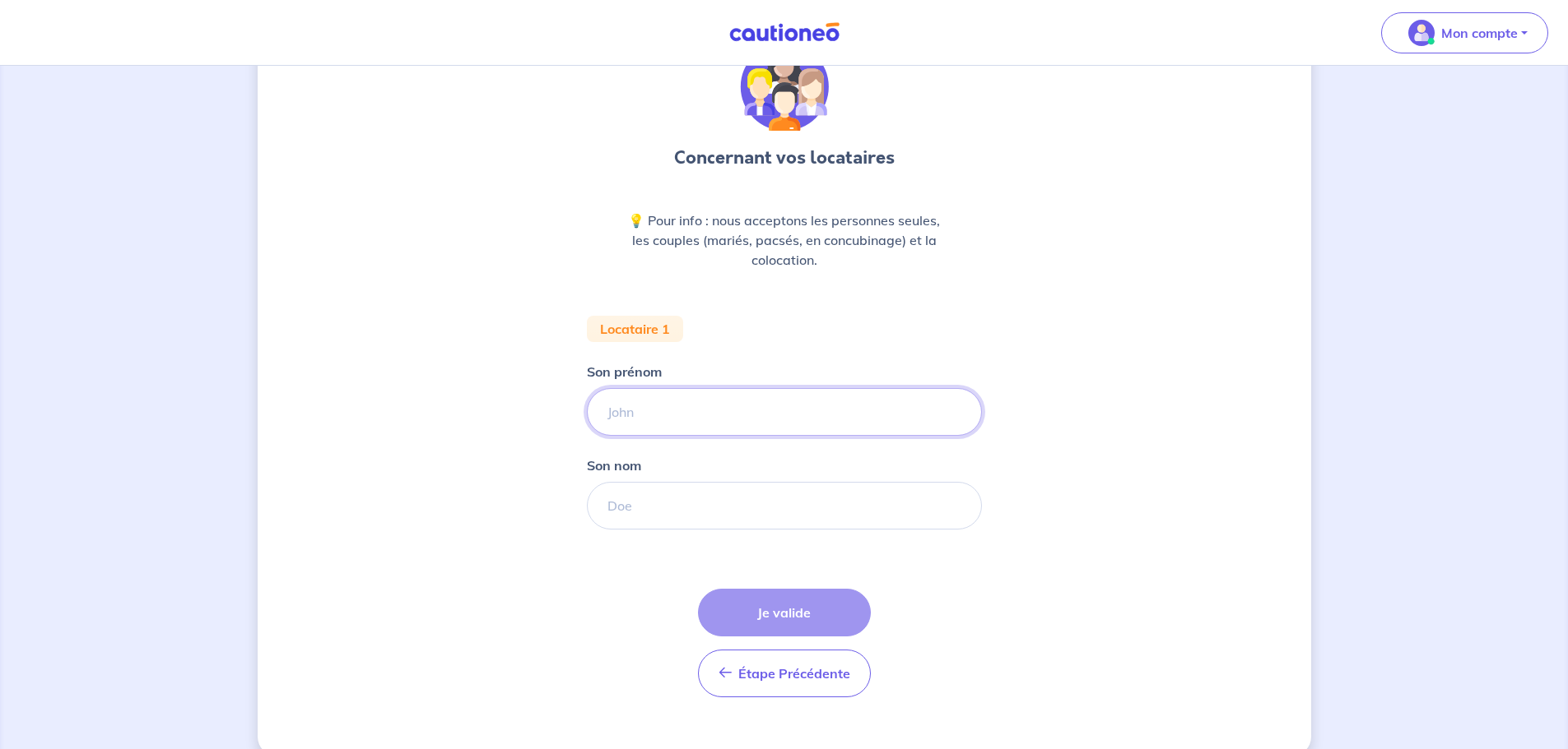
click at [682, 415] on input "Son prénom" at bounding box center [784, 411] width 395 height 48
type input "TEST"
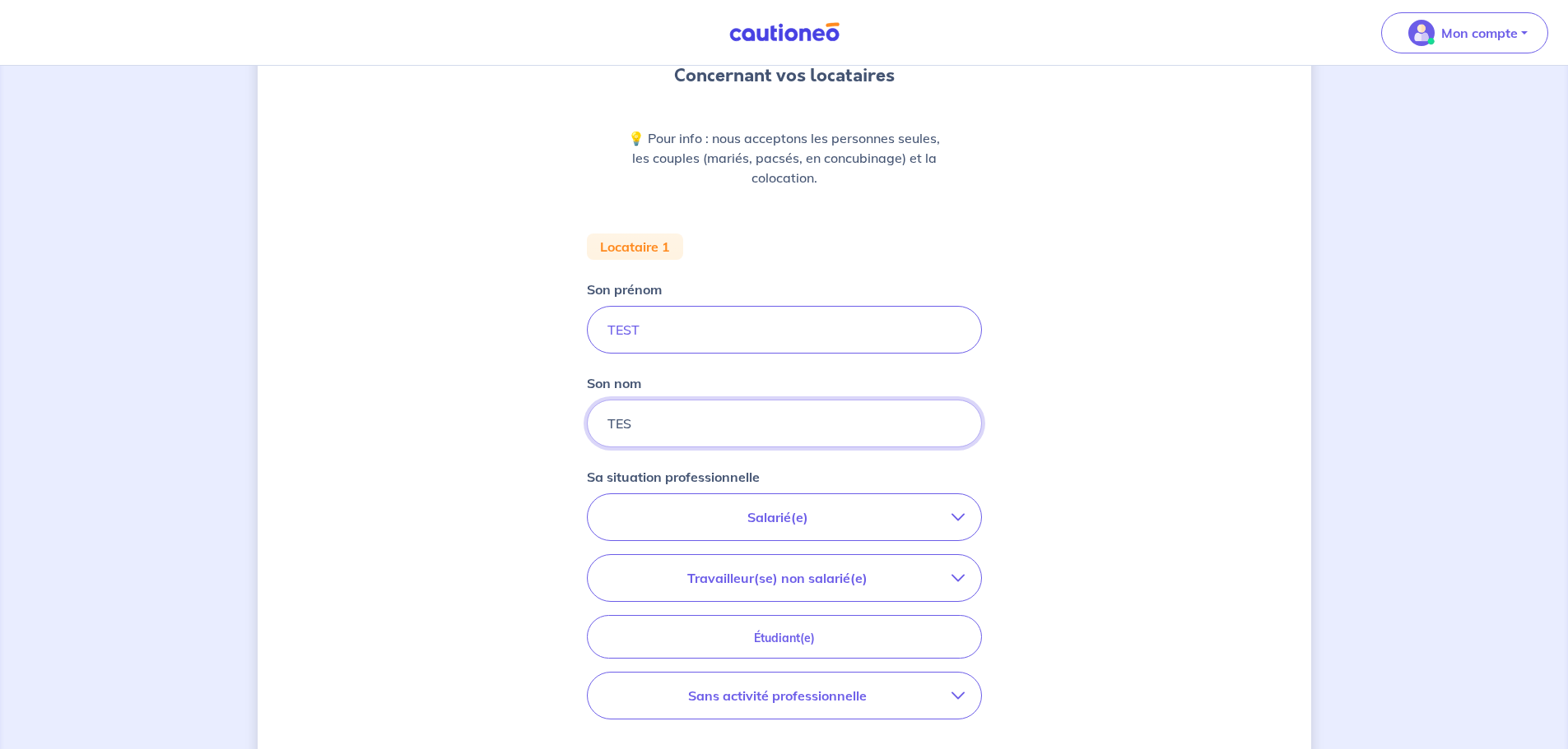
type input "TES"
click at [796, 513] on p "Salarié(e)" at bounding box center [777, 517] width 347 height 20
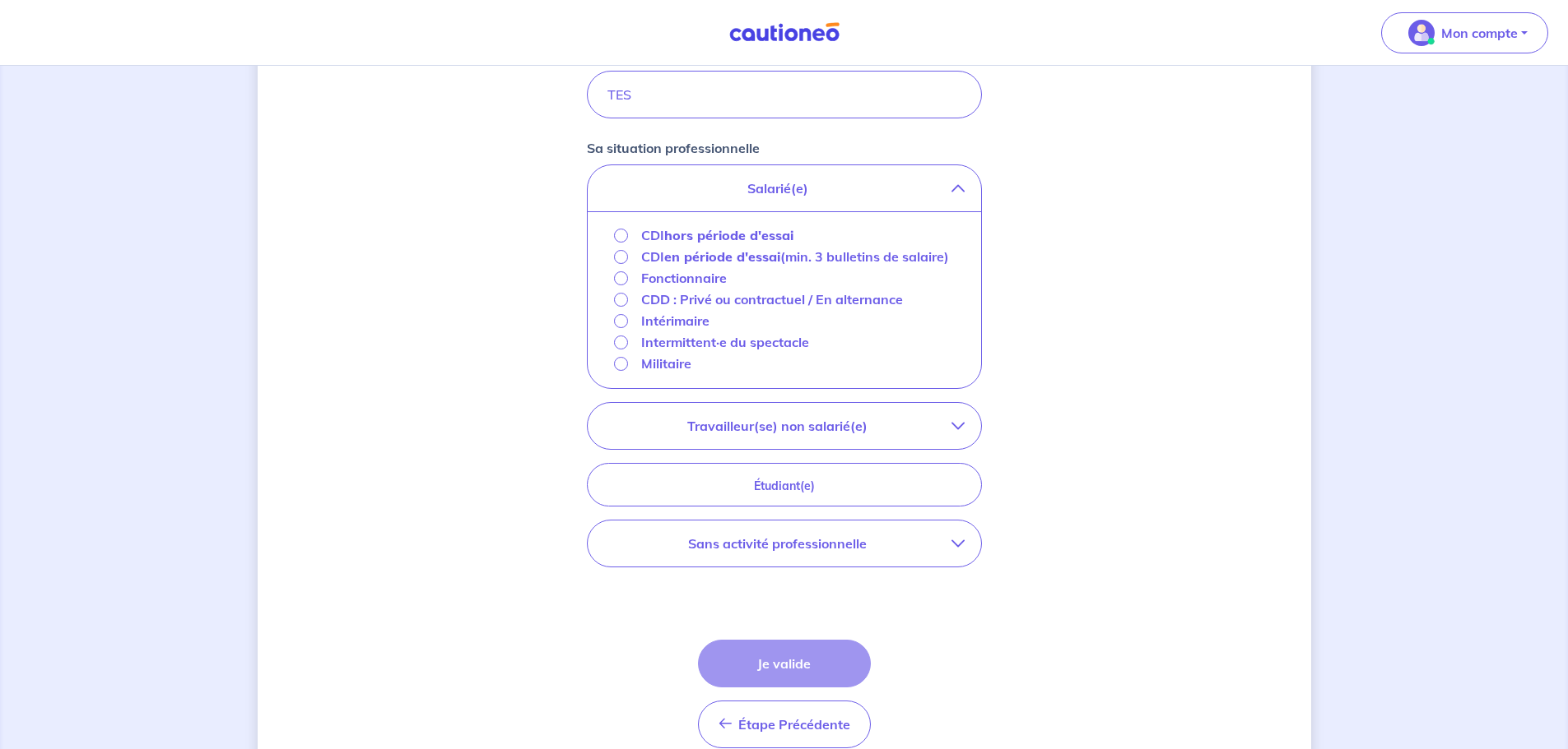
click at [667, 231] on strong "hors période d'essai" at bounding box center [729, 236] width 129 height 17
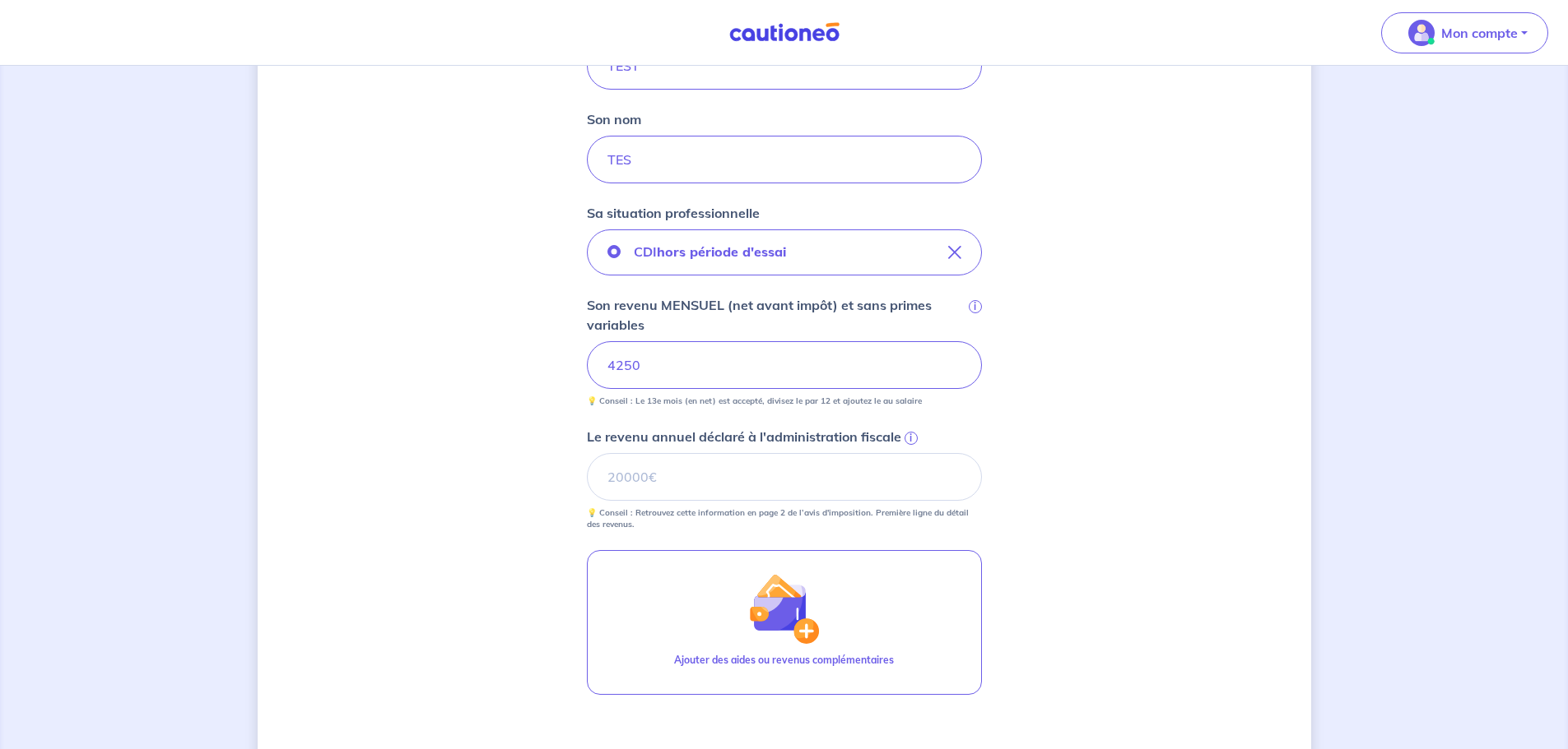
click at [1101, 400] on div "Concernant vos locataires 💡 Pour info : nous acceptons les personnes seules, le…" at bounding box center [784, 299] width 1053 height 1285
click at [884, 481] on input "Le revenu annuel déclaré à l'administration fiscale i" at bounding box center [784, 477] width 395 height 48
drag, startPoint x: 651, startPoint y: 495, endPoint x: 651, endPoint y: 485, distance: 10.0
click at [651, 491] on input "Le revenu annuel déclaré à l'administration fiscale i" at bounding box center [784, 477] width 395 height 48
click at [651, 483] on input "Le revenu annuel déclaré à l'administration fiscale i" at bounding box center [784, 477] width 395 height 48
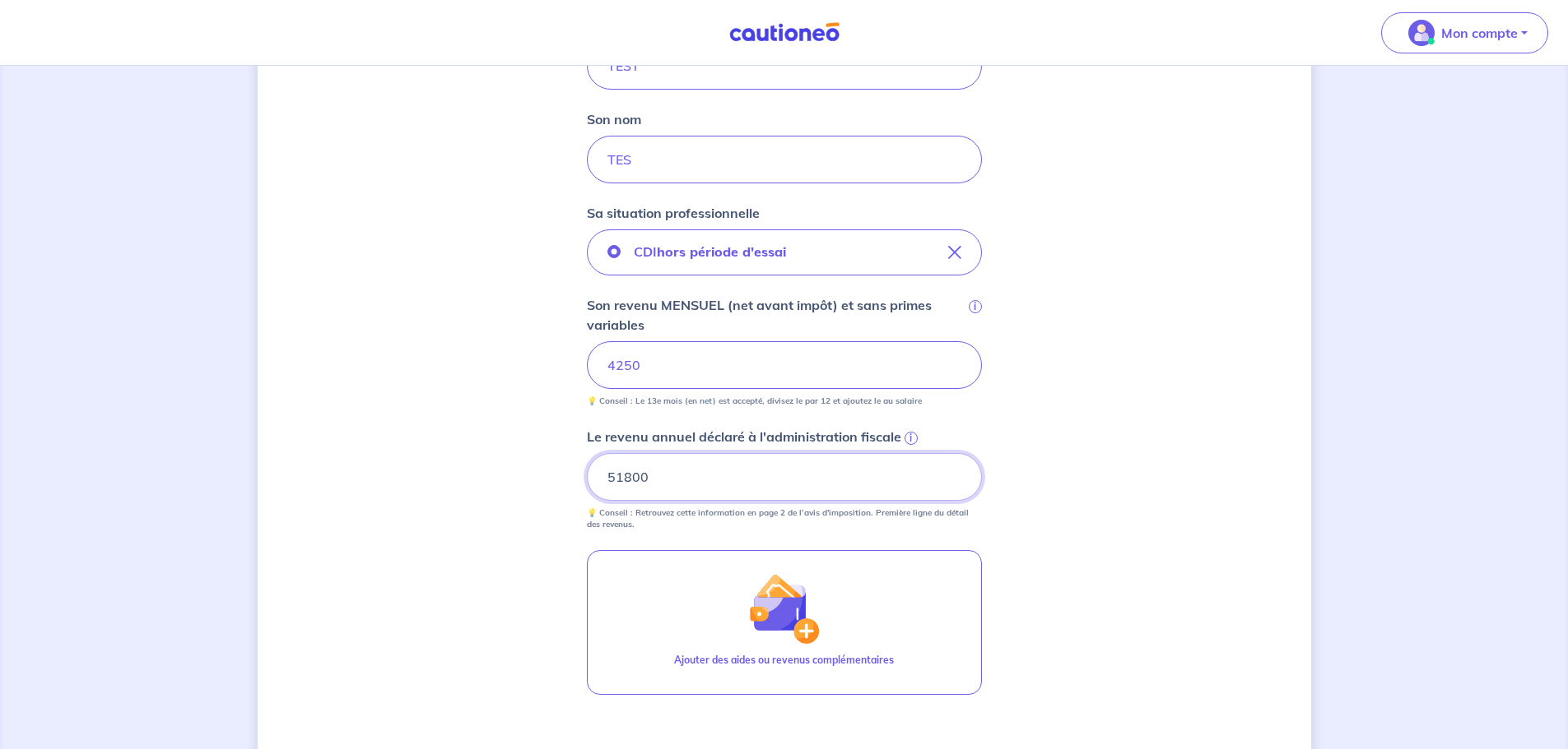
type input "51800"
click at [373, 504] on div "Concernant vos locataires 💡 Pour info : nous acceptons les personnes seules, le…" at bounding box center [784, 299] width 1053 height 1285
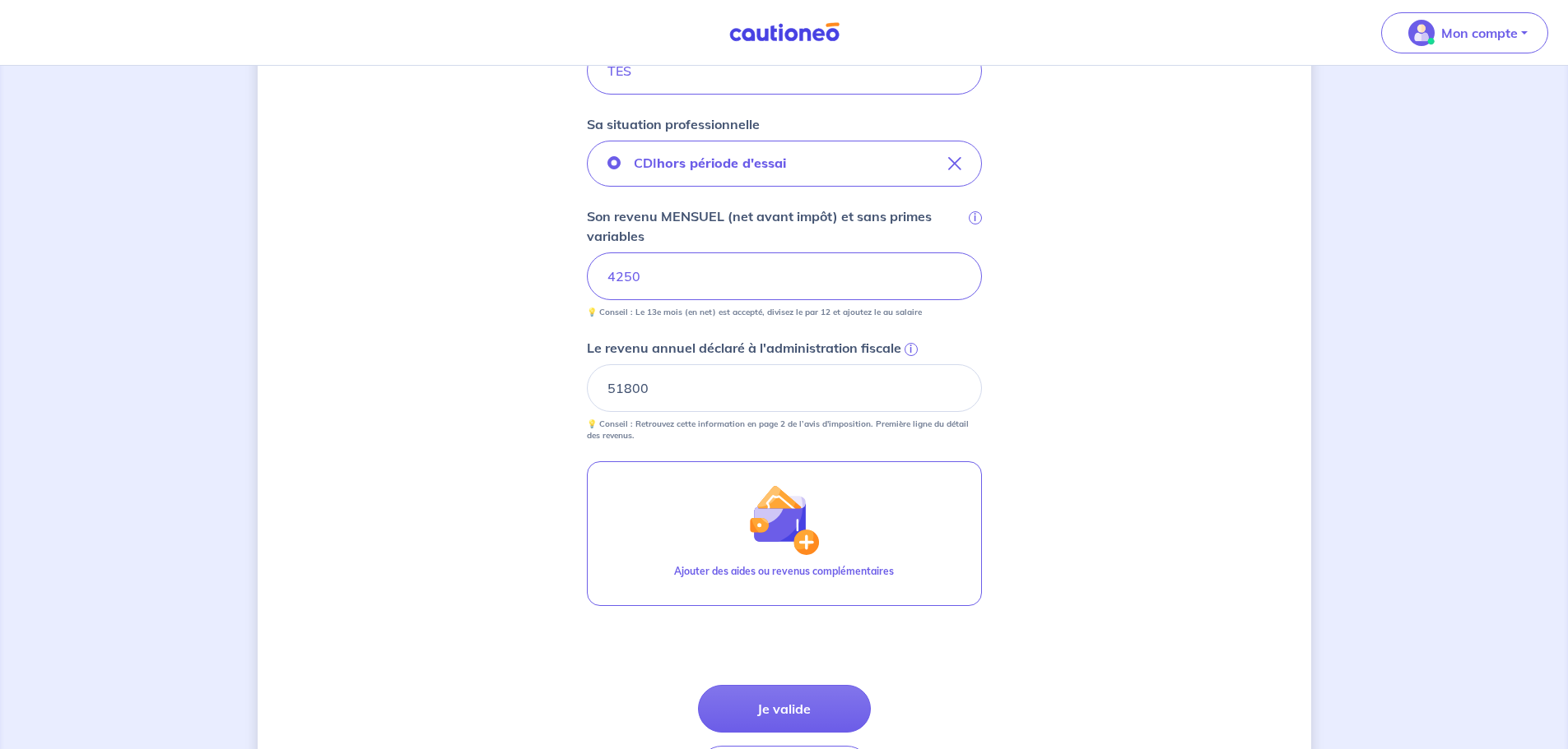
scroll to position [593, 0]
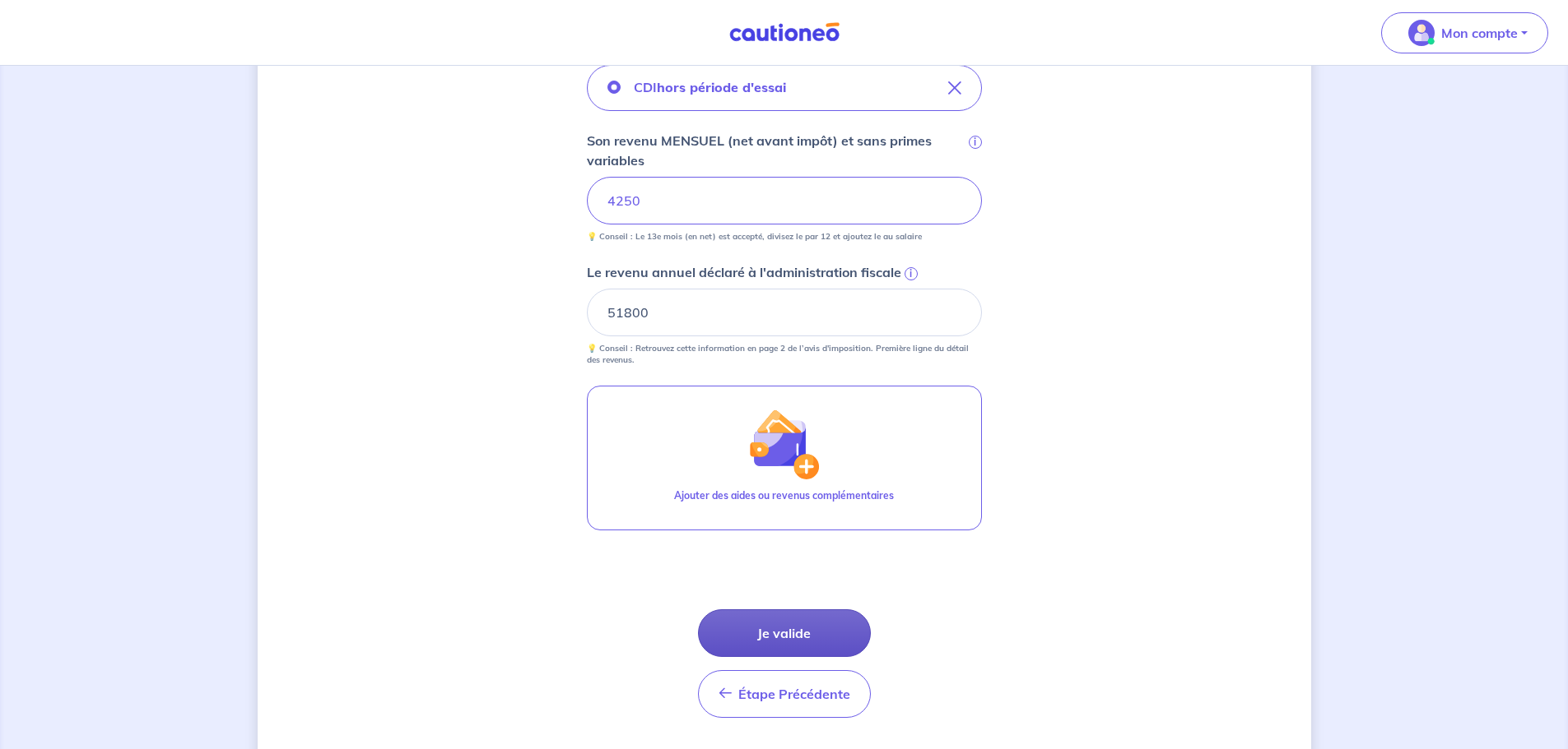
click at [754, 634] on button "Je valide" at bounding box center [784, 633] width 173 height 48
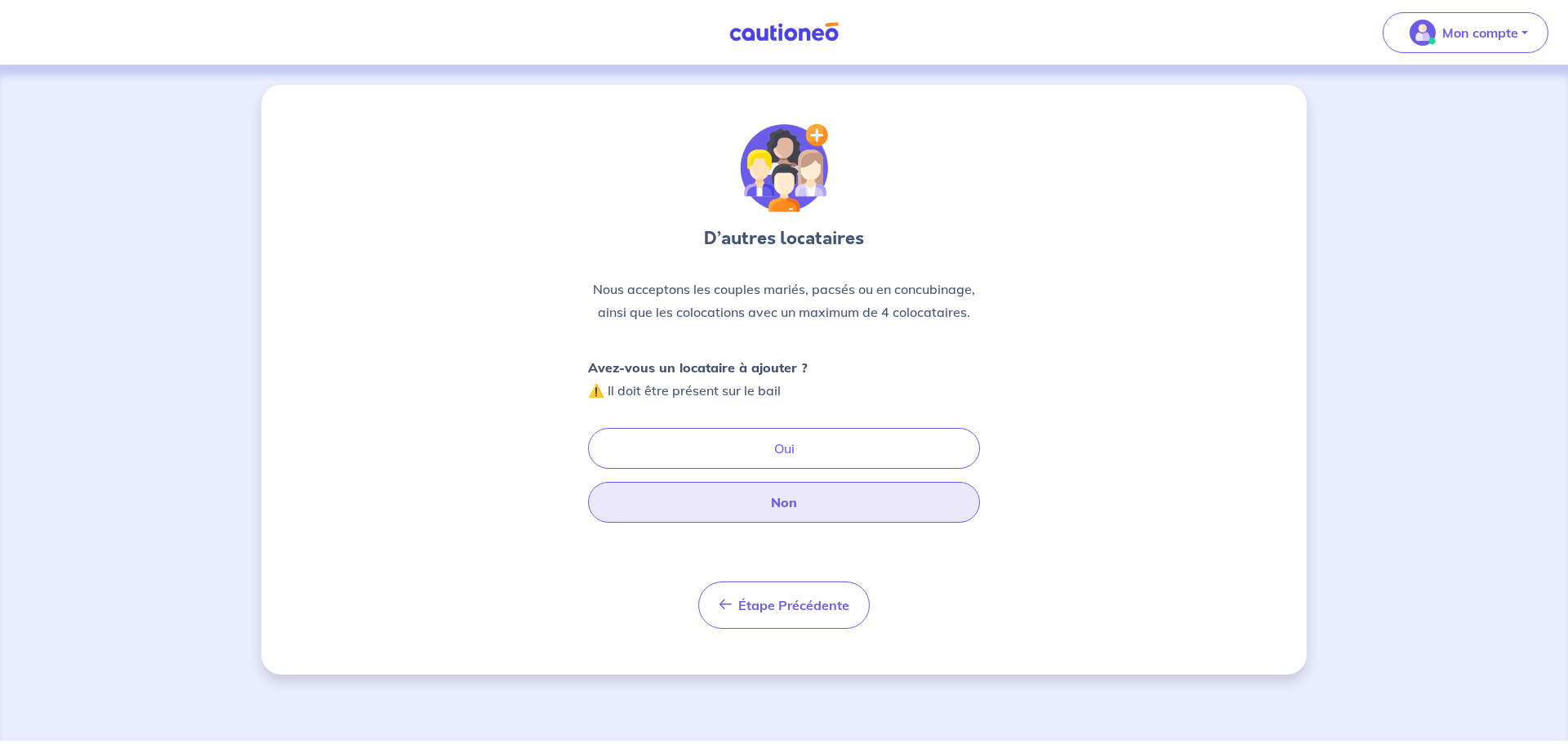
click at [751, 506] on button "Non" at bounding box center [784, 503] width 392 height 41
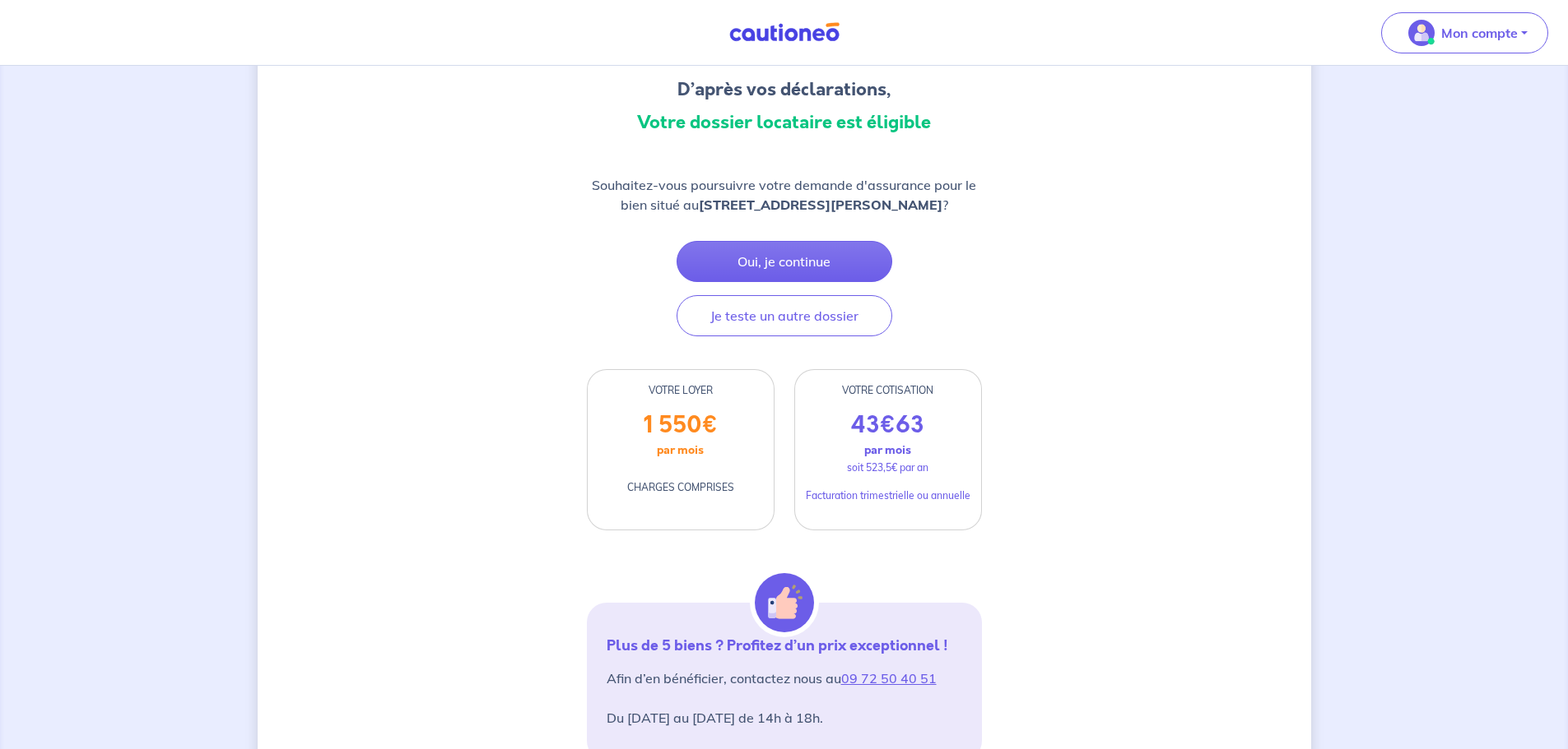
scroll to position [165, 0]
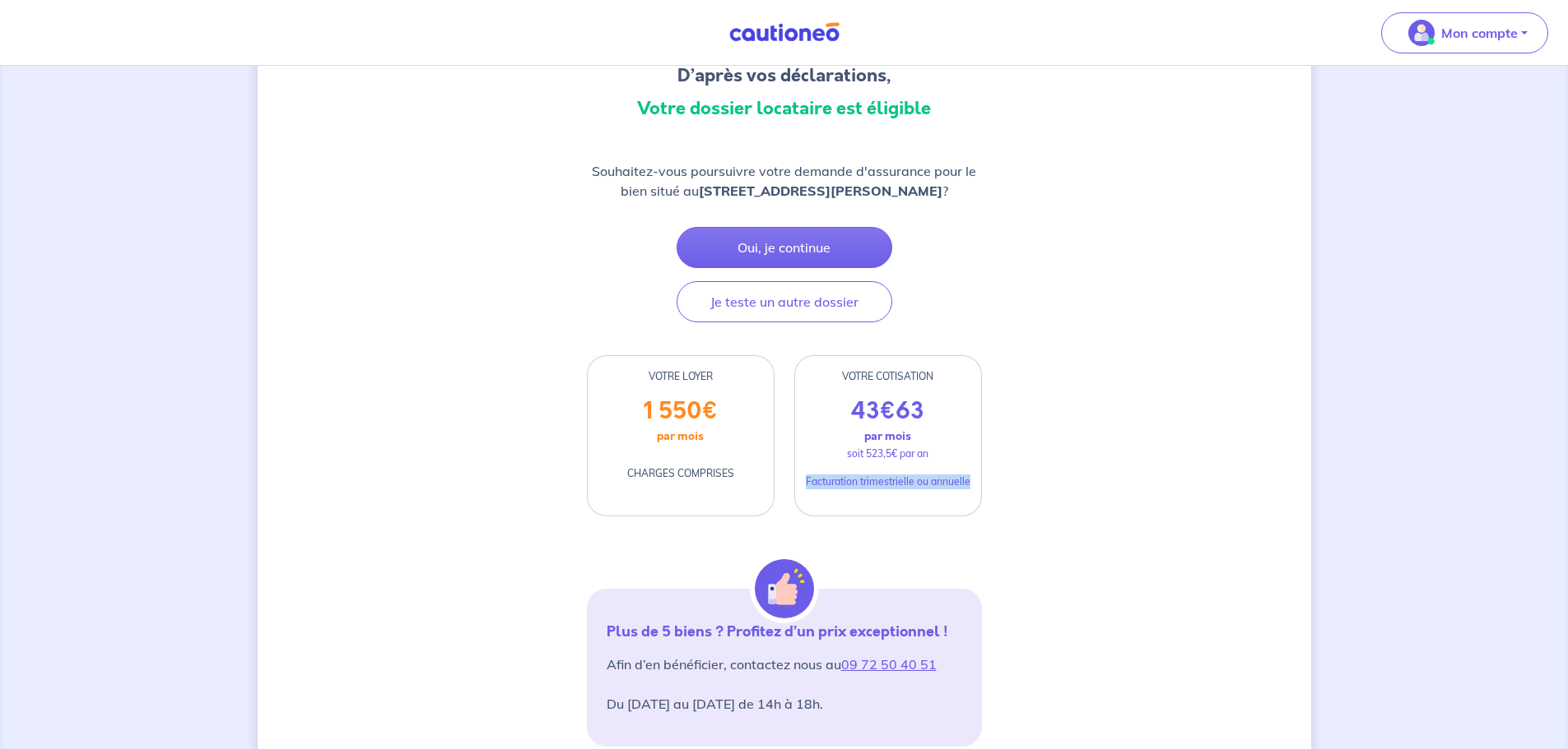
drag, startPoint x: 805, startPoint y: 503, endPoint x: 970, endPoint y: 516, distance: 165.5
click at [970, 516] on div "43 € 63 par mois soit 523,5€ par an Facturation trimestrielle ou annuelle" at bounding box center [888, 456] width 186 height 119
click at [1082, 517] on div "D’après vos déclarations, Votre dossier locataire est éligible Souhaitez-vous p…" at bounding box center [784, 730] width 1053 height 1618
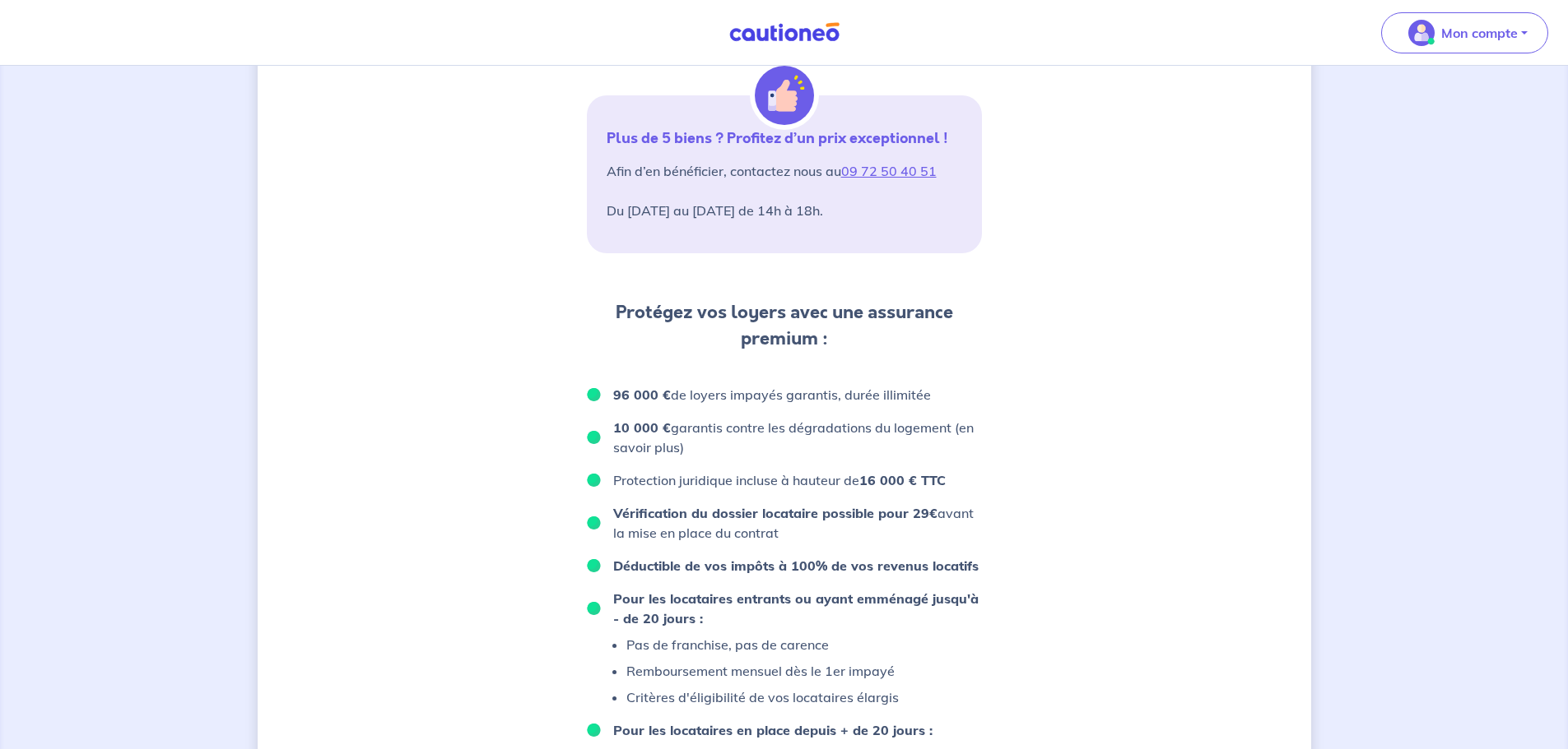
scroll to position [0, 0]
